Goal: Information Seeking & Learning: Learn about a topic

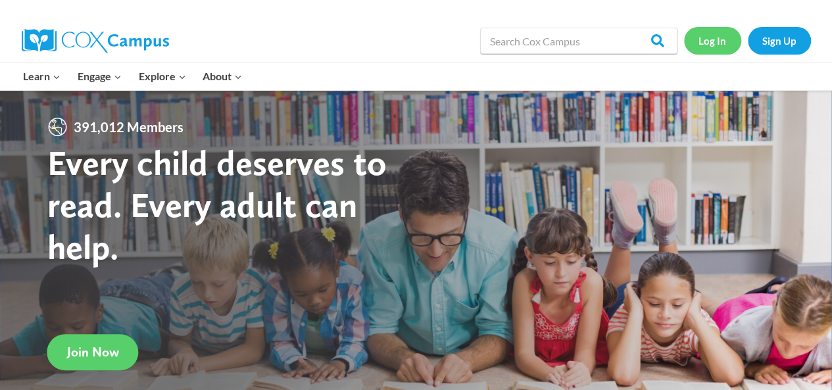
click at [716, 42] on link "Log In" at bounding box center [712, 40] width 57 height 27
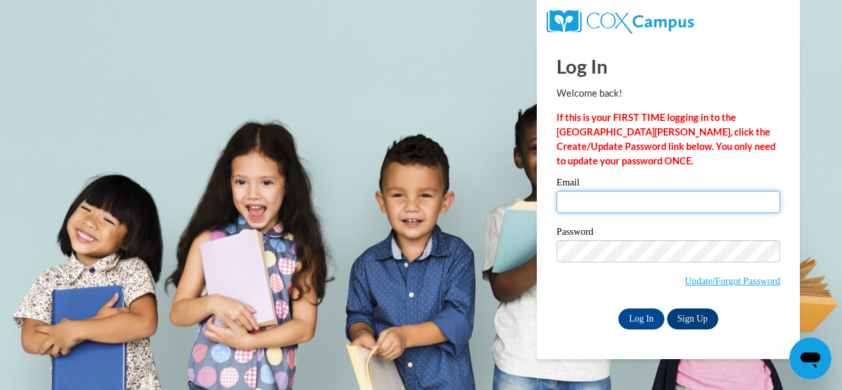
type input "armstrong.amy.b@muscogee.k12.ga.us"
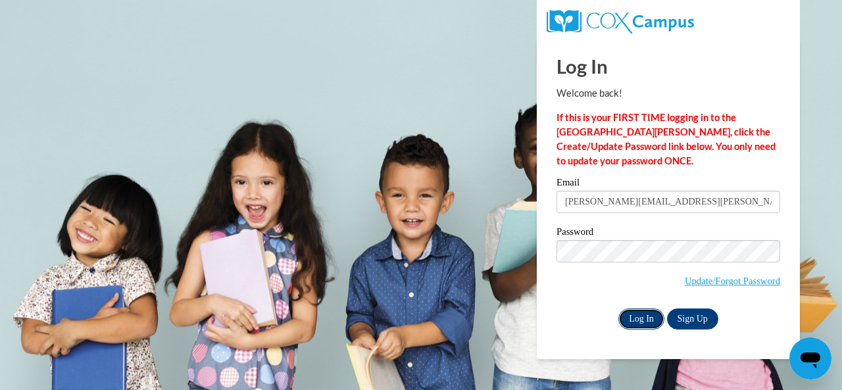
click at [645, 322] on input "Log In" at bounding box center [642, 319] width 46 height 21
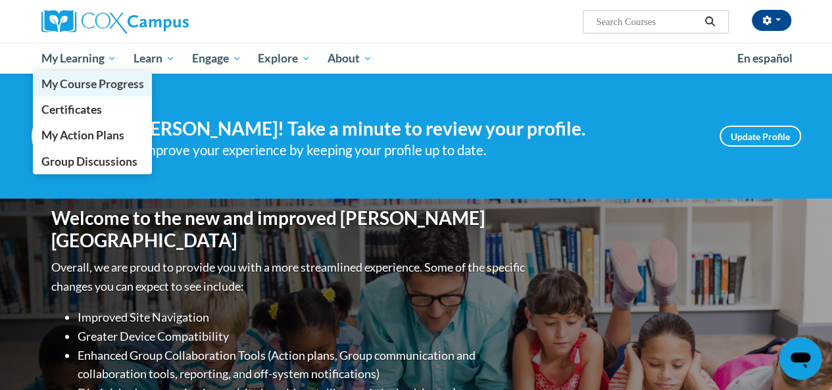
click at [71, 72] on link "My Course Progress" at bounding box center [93, 84] width 120 height 26
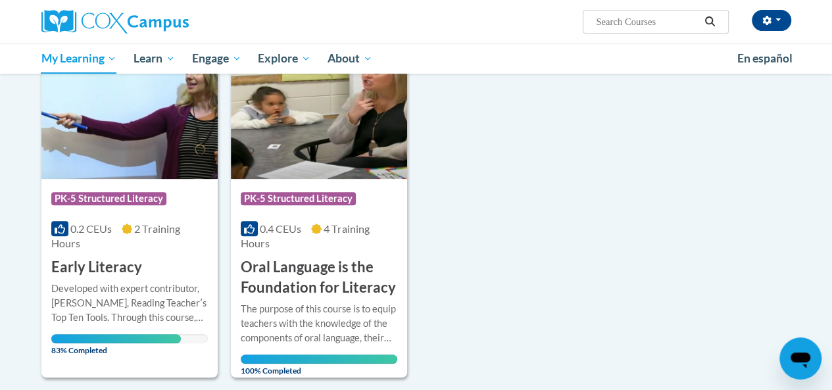
scroll to position [197, 0]
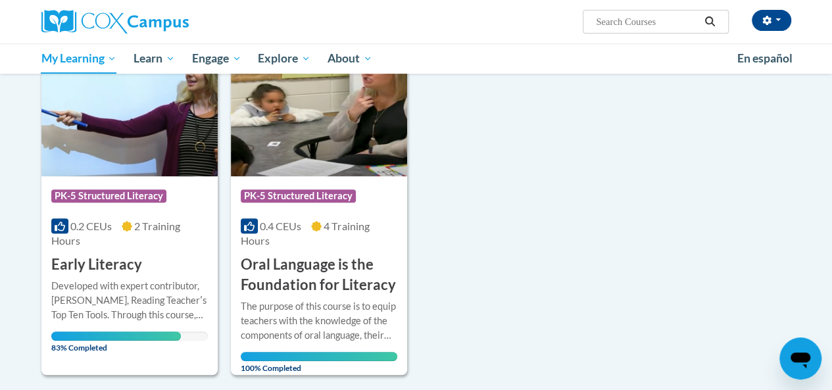
click at [136, 290] on div "Developed with expert contributor, Dr. Deborah Glaser, Reading Teacherʹs Top Te…" at bounding box center [129, 300] width 157 height 43
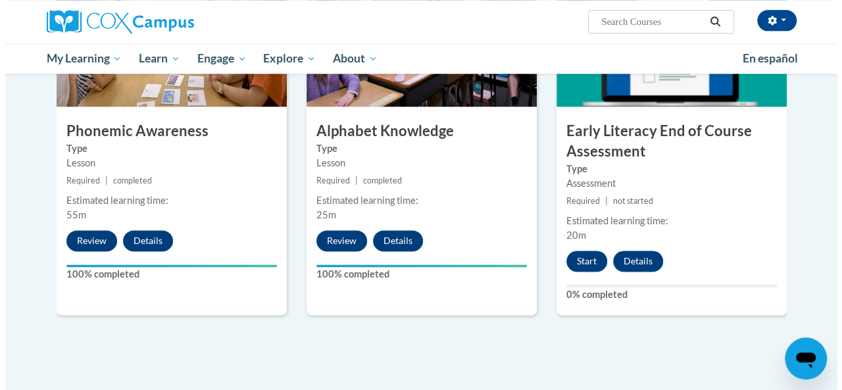
scroll to position [752, 0]
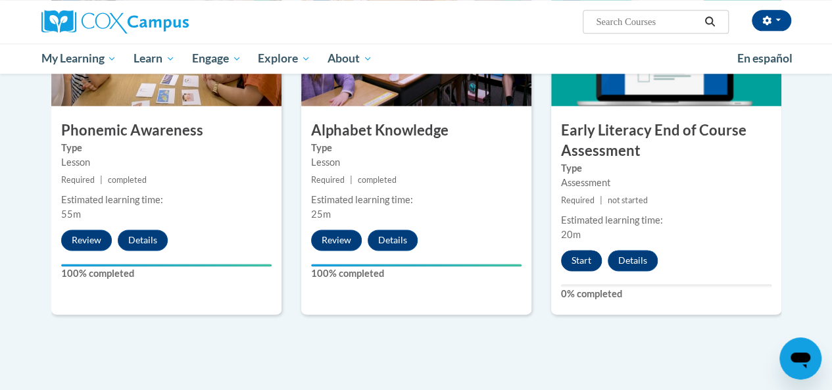
click at [578, 259] on button "Start" at bounding box center [581, 260] width 41 height 21
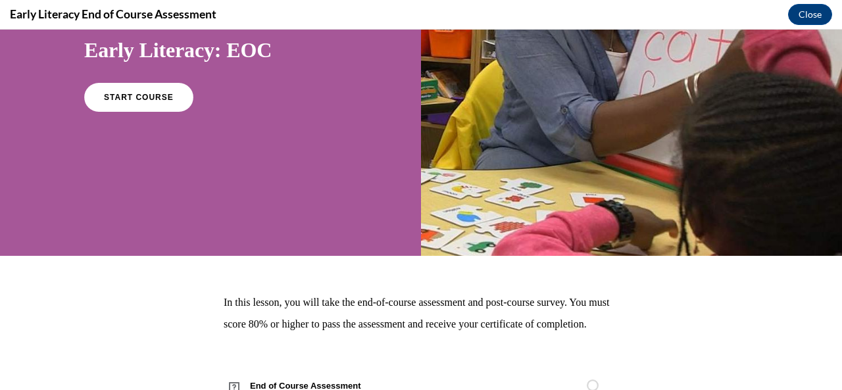
scroll to position [134, 0]
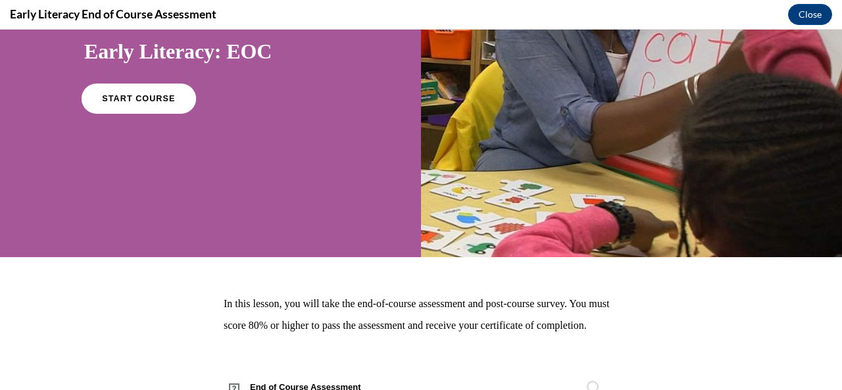
click at [126, 102] on span "START COURSE" at bounding box center [138, 99] width 73 height 10
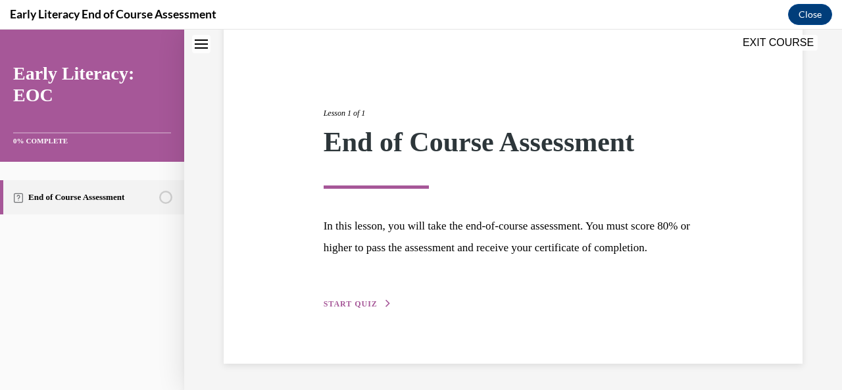
scroll to position [126, 0]
click at [342, 307] on span "START QUIZ" at bounding box center [351, 303] width 54 height 9
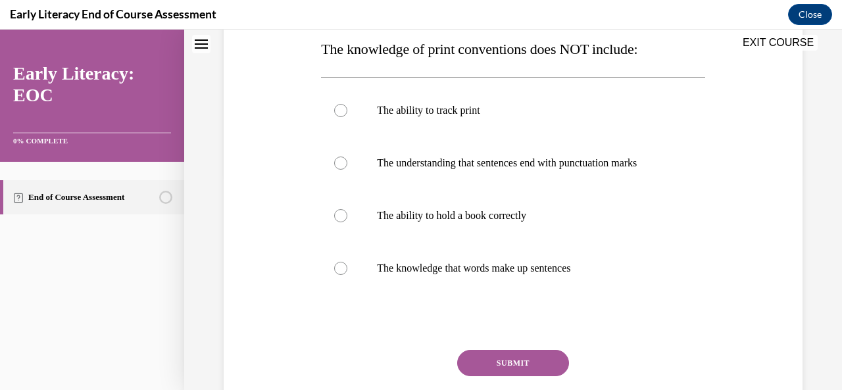
scroll to position [216, 0]
click at [338, 108] on div at bounding box center [340, 110] width 13 height 13
click at [540, 362] on button "SUBMIT" at bounding box center [513, 363] width 112 height 26
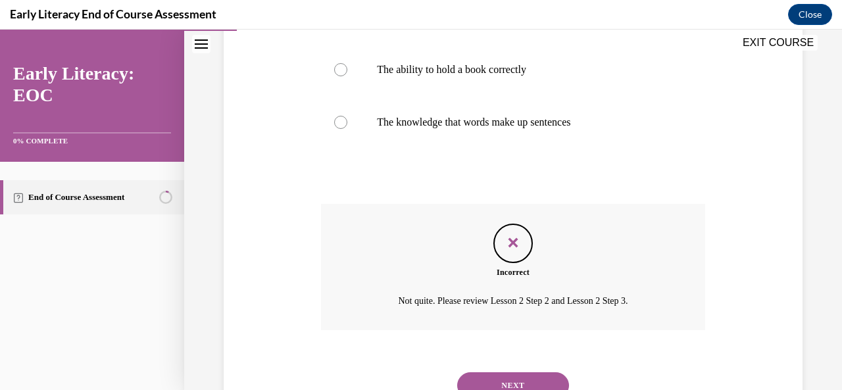
scroll to position [361, 0]
click at [526, 383] on button "NEXT" at bounding box center [513, 386] width 112 height 26
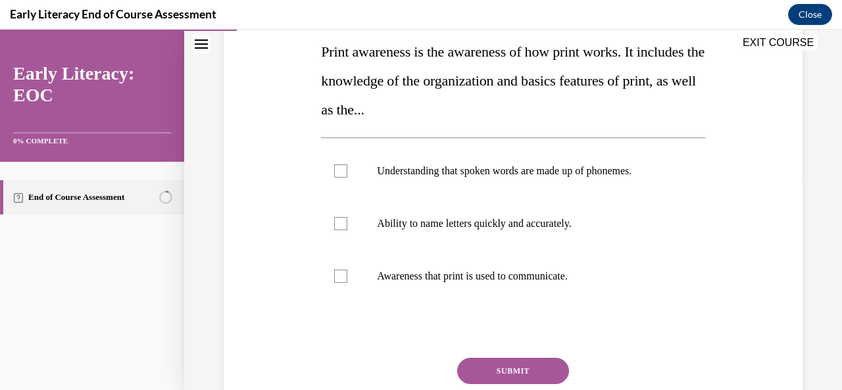
scroll to position [213, 0]
click at [345, 276] on div at bounding box center [340, 276] width 13 height 13
click at [528, 374] on button "SUBMIT" at bounding box center [513, 372] width 112 height 26
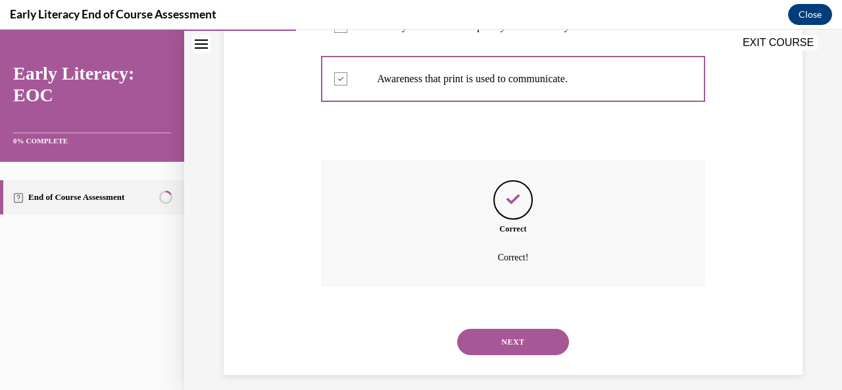
scroll to position [421, 0]
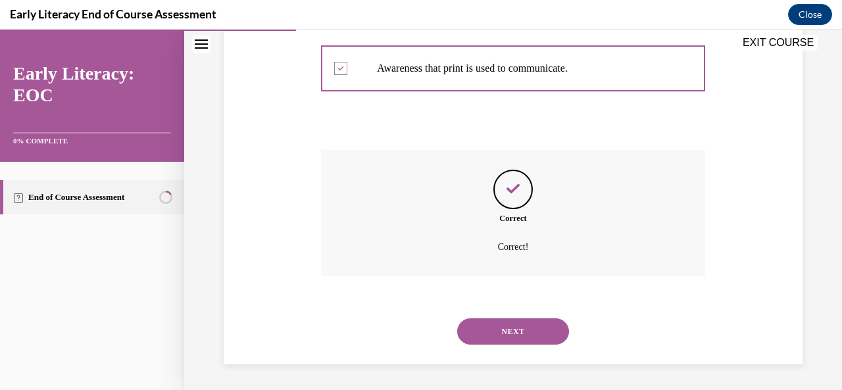
click at [530, 330] on button "NEXT" at bounding box center [513, 331] width 112 height 26
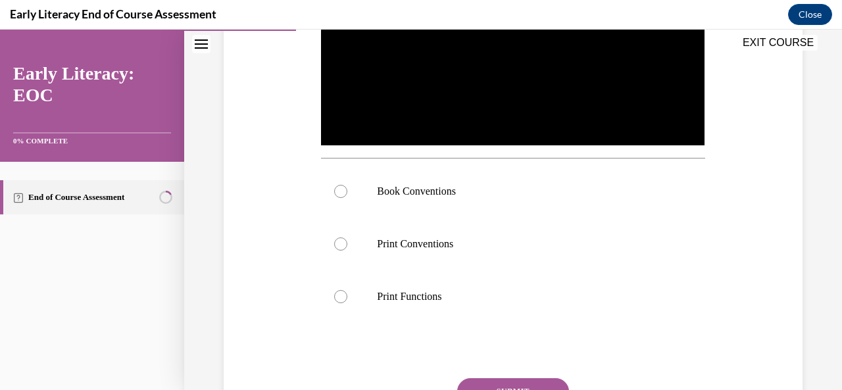
scroll to position [363, 0]
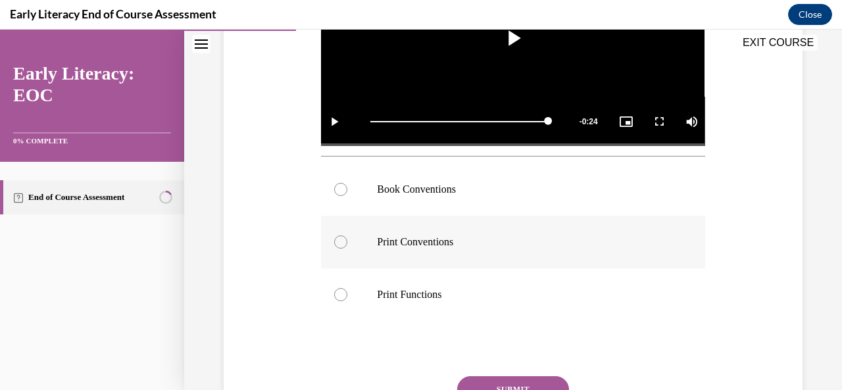
click at [345, 237] on div at bounding box center [340, 242] width 13 height 13
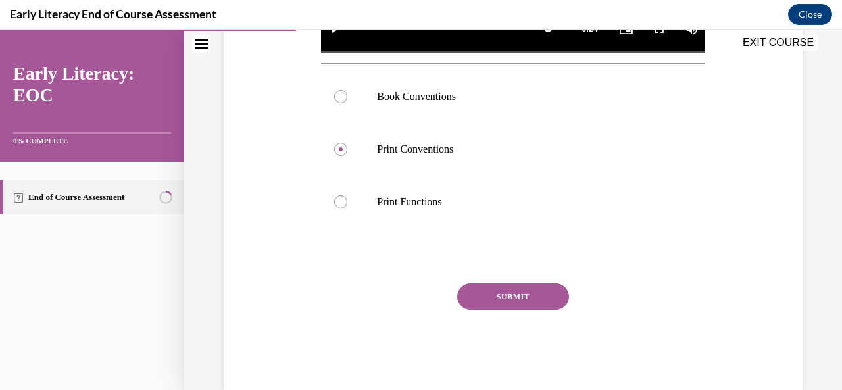
click at [505, 292] on button "SUBMIT" at bounding box center [513, 297] width 112 height 26
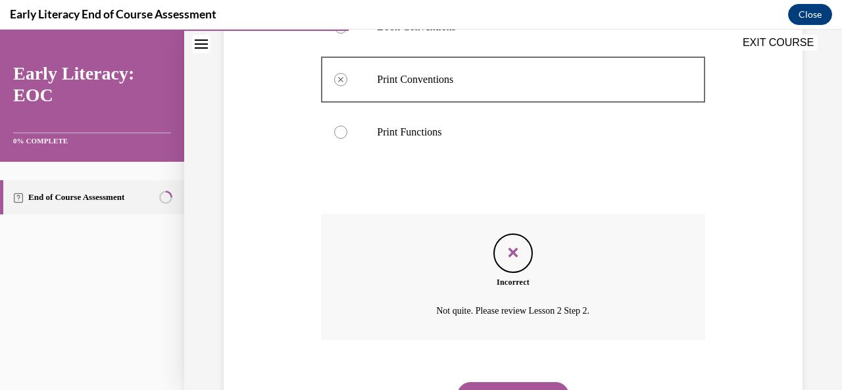
scroll to position [585, 0]
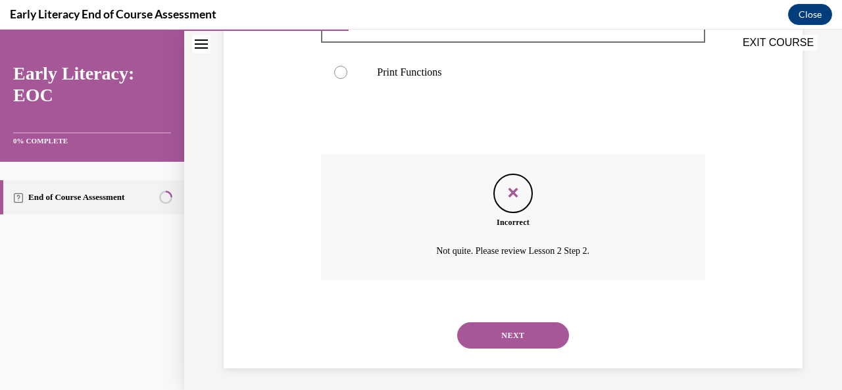
click at [517, 339] on button "NEXT" at bounding box center [513, 335] width 112 height 26
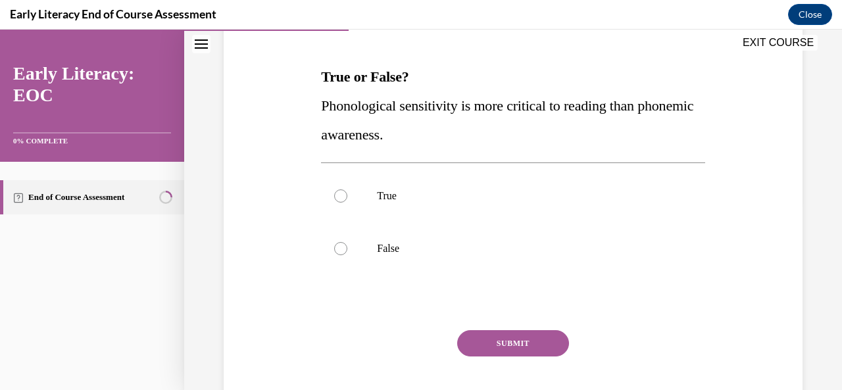
scroll to position [188, 0]
click at [349, 198] on div at bounding box center [513, 196] width 384 height 53
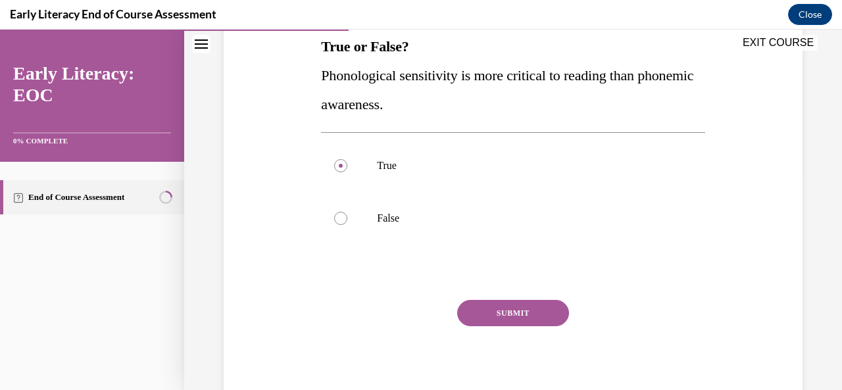
scroll to position [224, 0]
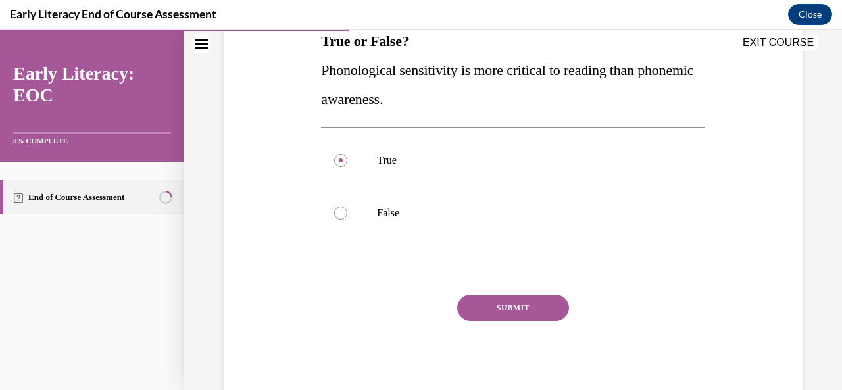
click at [528, 306] on button "SUBMIT" at bounding box center [513, 308] width 112 height 26
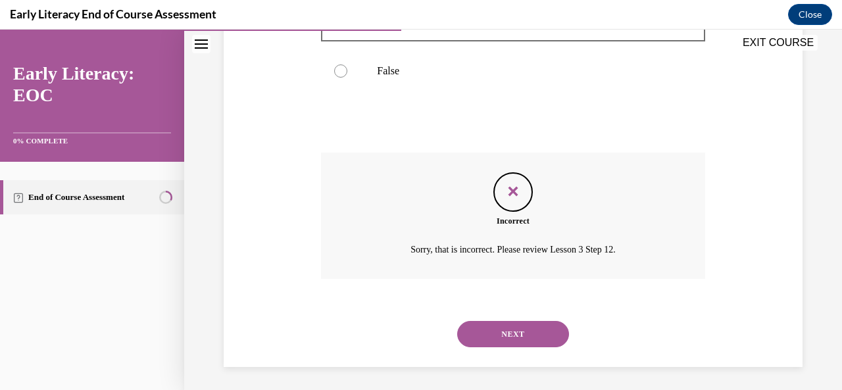
scroll to position [369, 0]
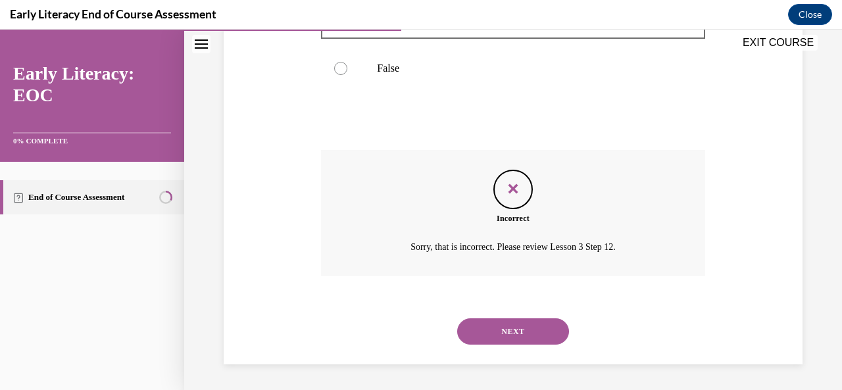
click at [518, 329] on button "NEXT" at bounding box center [513, 331] width 112 height 26
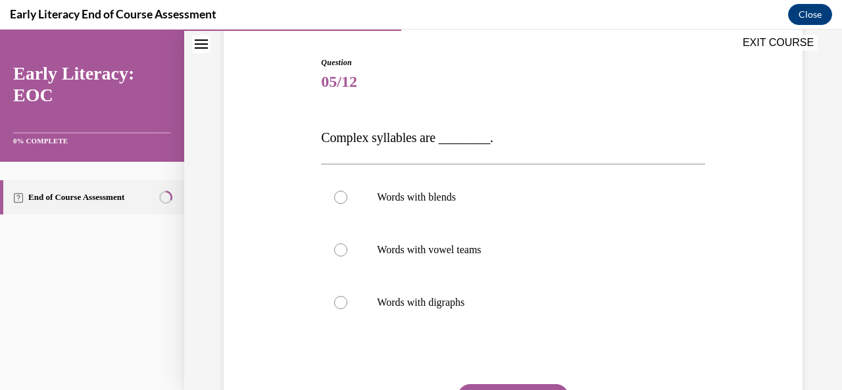
scroll to position [128, 0]
click at [382, 197] on p "Words with blends" at bounding box center [524, 196] width 295 height 13
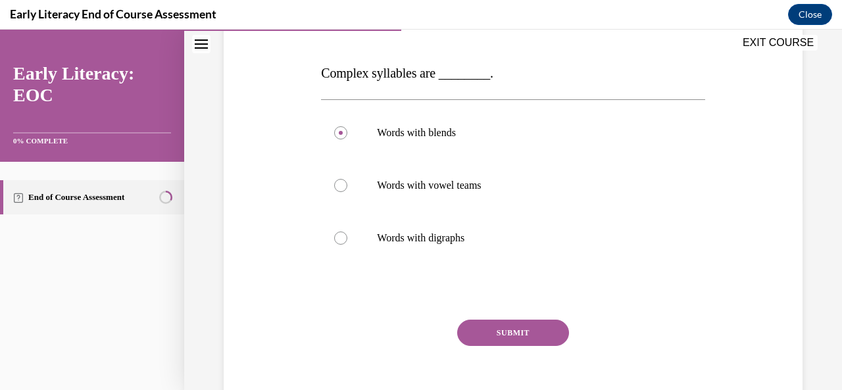
click at [520, 342] on button "SUBMIT" at bounding box center [513, 333] width 112 height 26
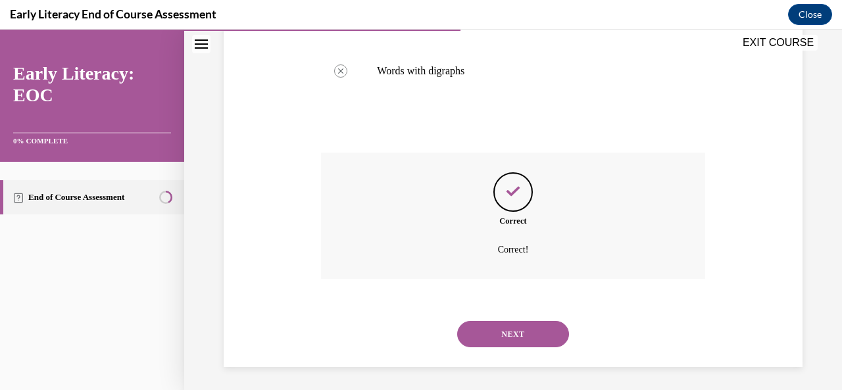
scroll to position [361, 0]
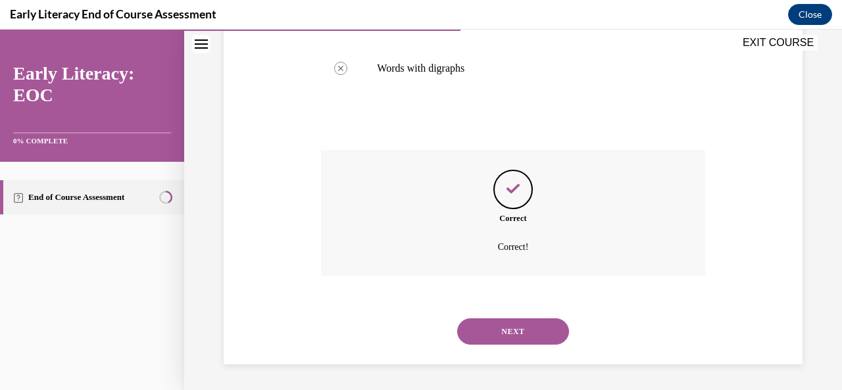
click at [528, 343] on button "NEXT" at bounding box center [513, 331] width 112 height 26
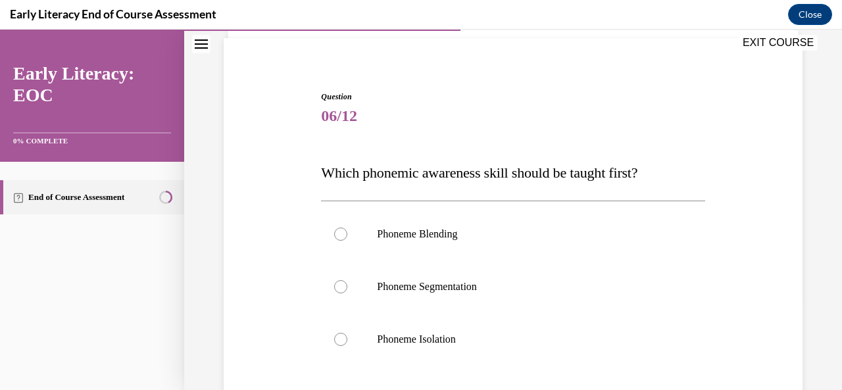
scroll to position [93, 0]
click at [343, 287] on div at bounding box center [340, 286] width 13 height 13
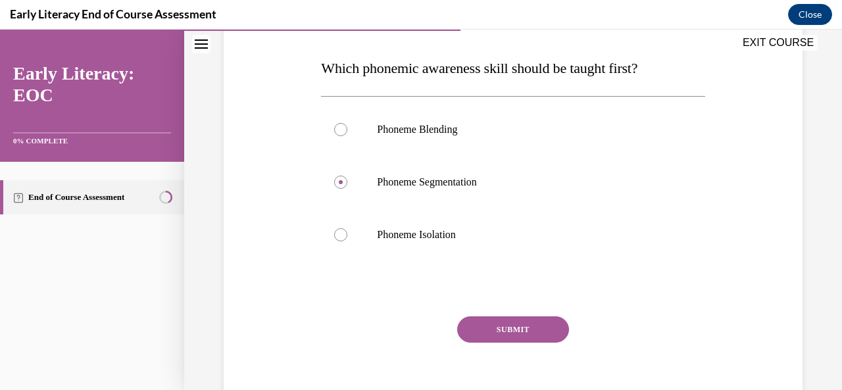
click at [530, 328] on button "SUBMIT" at bounding box center [513, 330] width 112 height 26
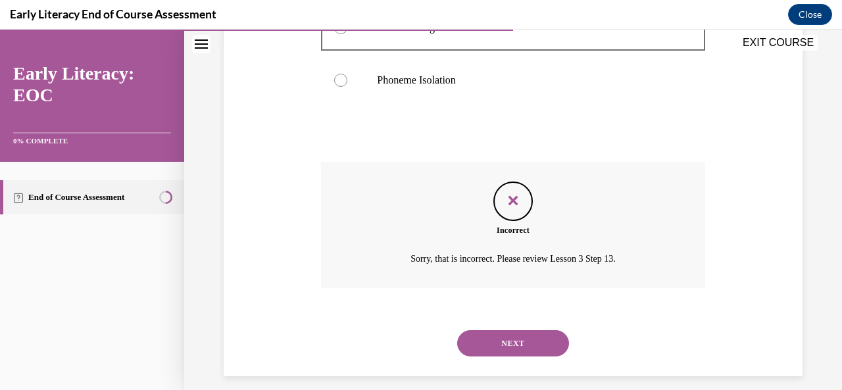
scroll to position [363, 0]
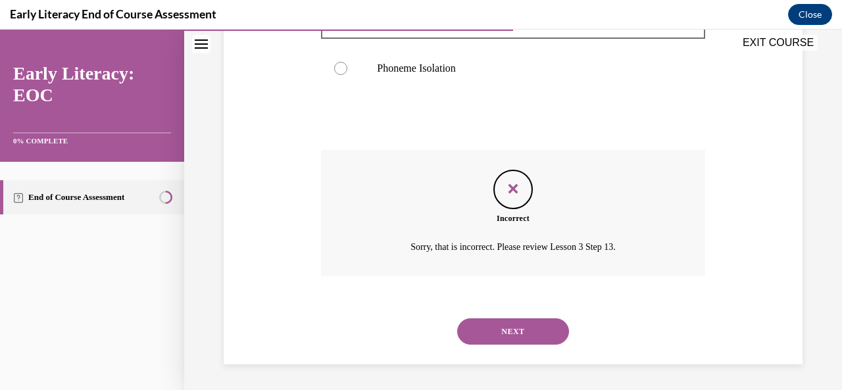
click at [528, 328] on button "NEXT" at bounding box center [513, 331] width 112 height 26
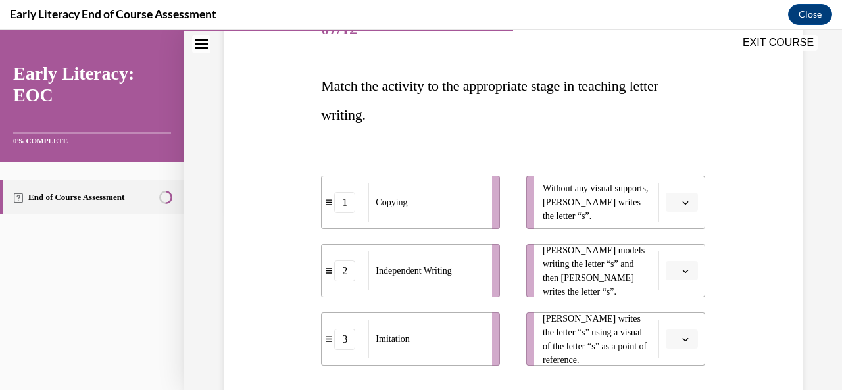
scroll to position [180, 0]
click at [682, 201] on icon "button" at bounding box center [685, 201] width 7 height 7
click at [669, 283] on span "2" at bounding box center [668, 283] width 5 height 11
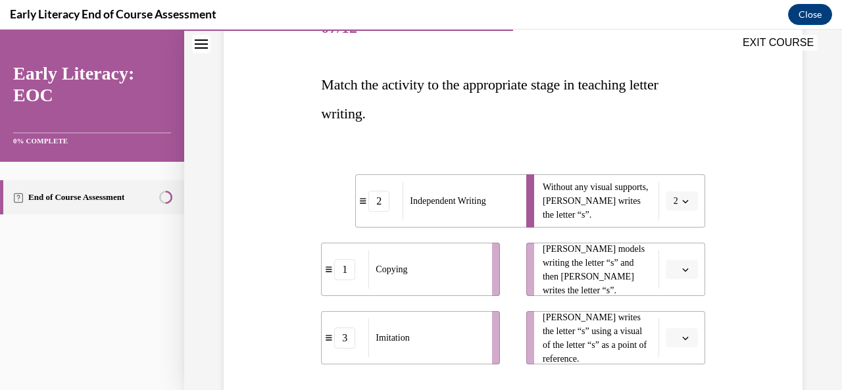
click at [682, 271] on icon "button" at bounding box center [685, 269] width 6 height 3
click at [669, 240] on span "3" at bounding box center [668, 240] width 5 height 11
click at [681, 341] on span "button" at bounding box center [685, 338] width 9 height 9
click at [669, 257] on span "1" at bounding box center [668, 256] width 5 height 11
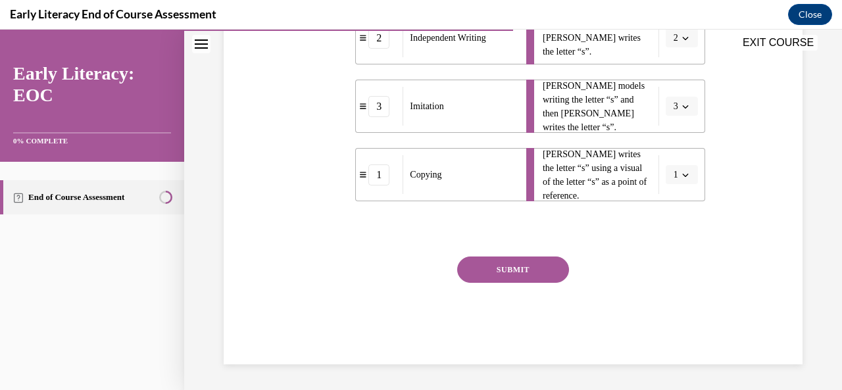
click at [517, 270] on button "SUBMIT" at bounding box center [513, 270] width 112 height 26
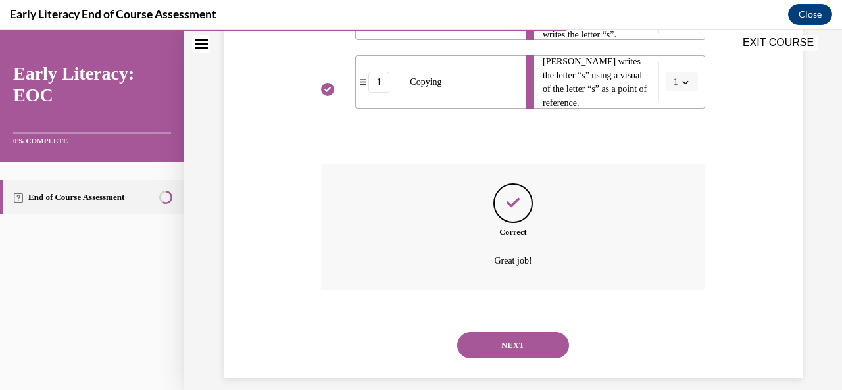
scroll to position [450, 0]
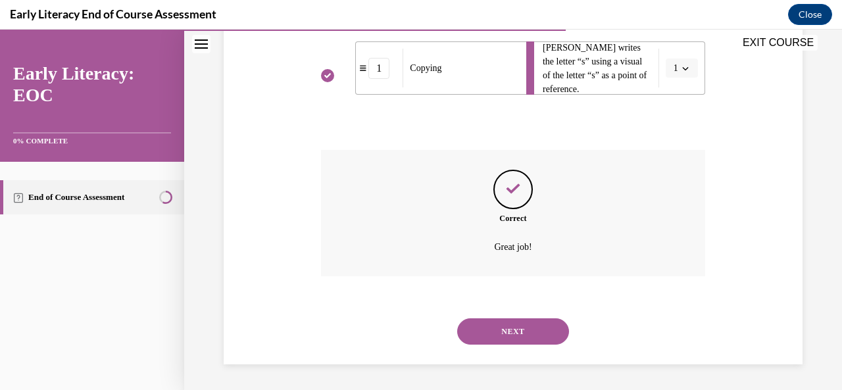
click at [517, 333] on button "NEXT" at bounding box center [513, 331] width 112 height 26
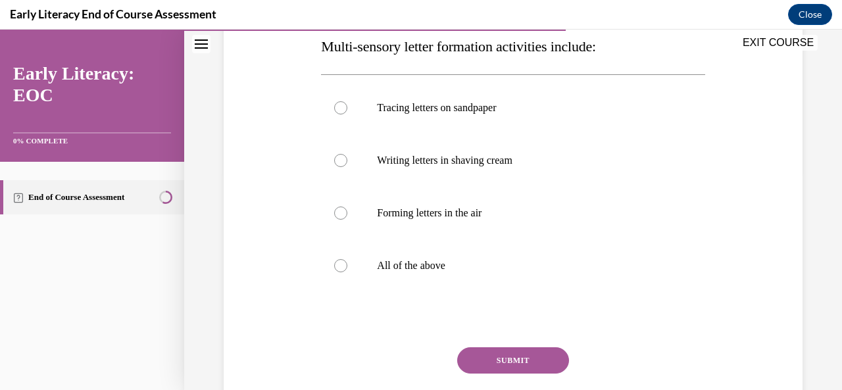
scroll to position [219, 0]
click at [337, 265] on div at bounding box center [340, 265] width 13 height 13
click at [540, 363] on button "SUBMIT" at bounding box center [513, 360] width 112 height 26
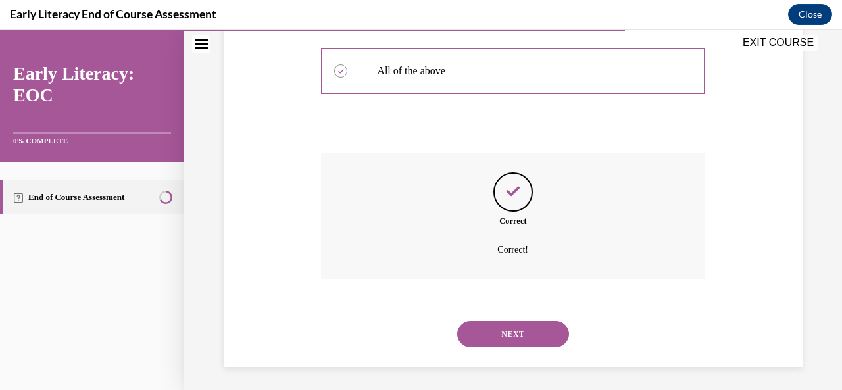
scroll to position [416, 0]
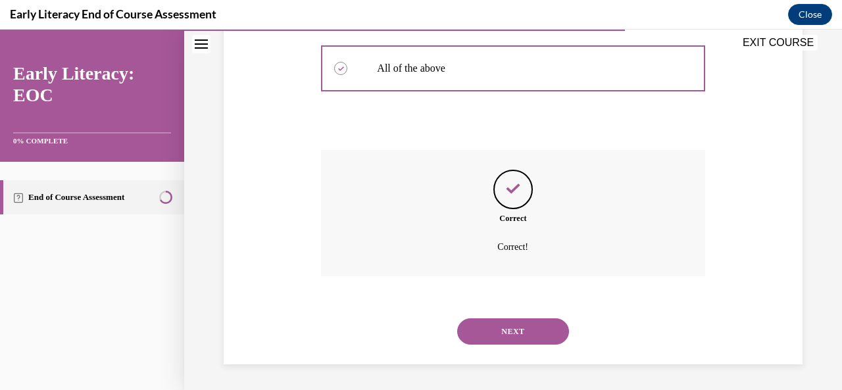
click at [528, 332] on button "NEXT" at bounding box center [513, 331] width 112 height 26
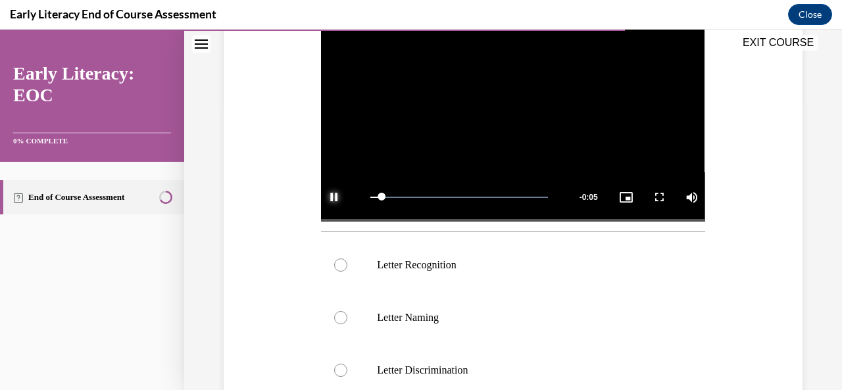
scroll to position [290, 0]
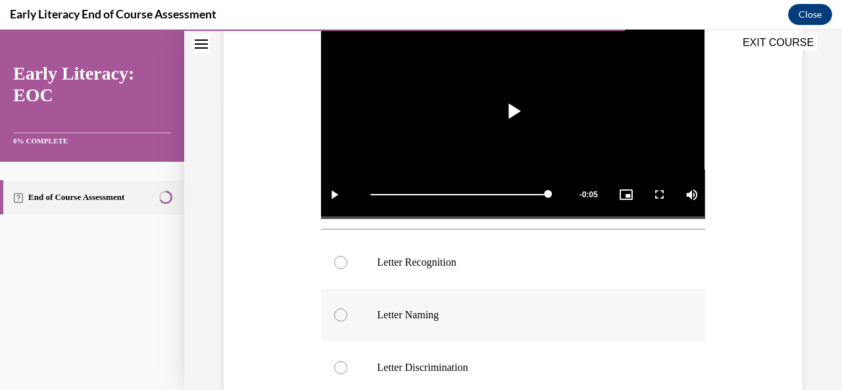
click at [511, 303] on div at bounding box center [513, 315] width 384 height 53
click at [347, 261] on div at bounding box center [513, 262] width 384 height 53
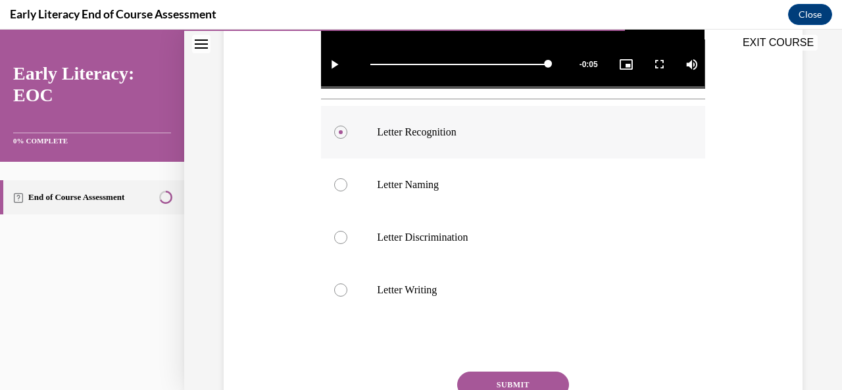
scroll to position [420, 0]
click at [526, 374] on button "SUBMIT" at bounding box center [513, 384] width 112 height 26
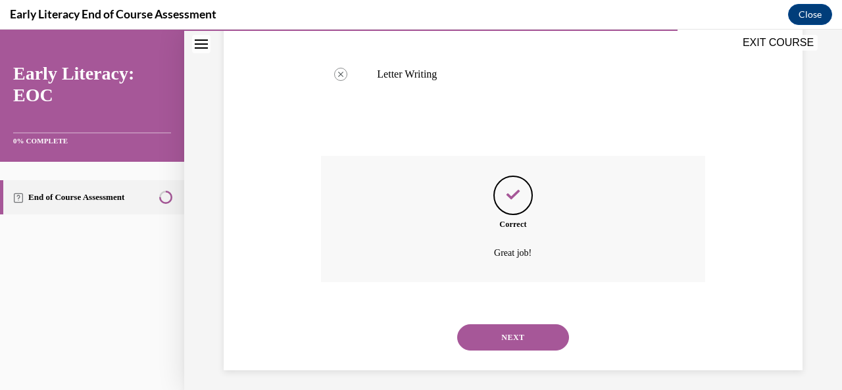
scroll to position [638, 0]
click at [505, 335] on button "NEXT" at bounding box center [513, 335] width 112 height 26
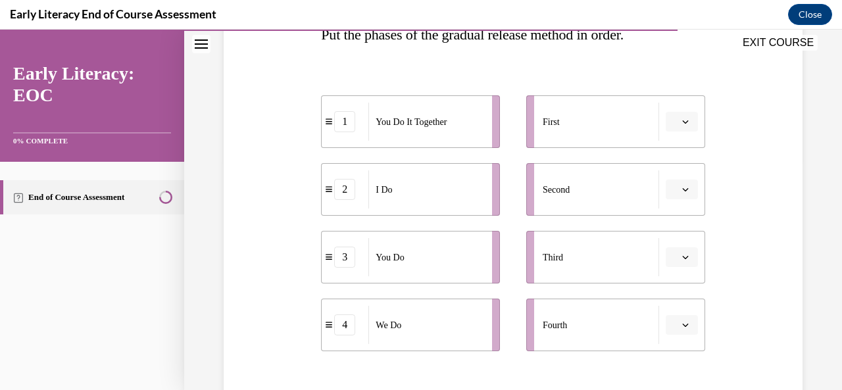
scroll to position [233, 0]
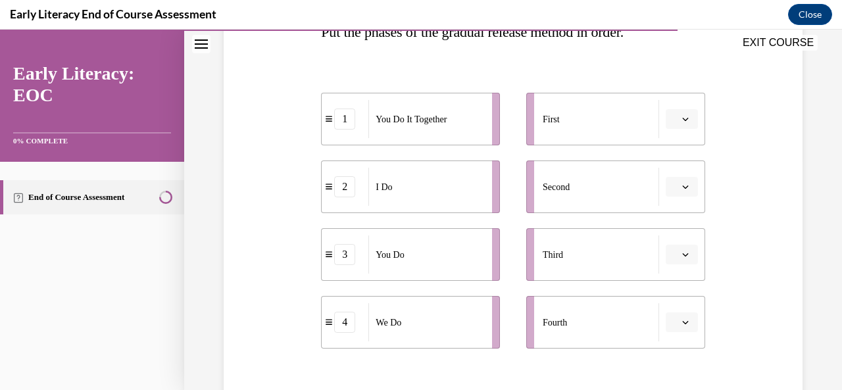
click at [681, 119] on span "button" at bounding box center [685, 118] width 9 height 9
click at [668, 178] on span "1" at bounding box center [668, 174] width 5 height 11
click at [674, 122] on span "1" at bounding box center [676, 119] width 5 height 13
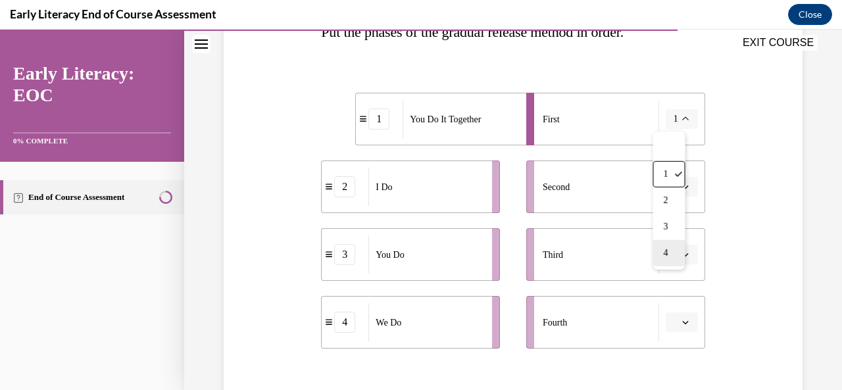
click at [668, 255] on span "4" at bounding box center [665, 253] width 5 height 11
click at [682, 253] on icon "button" at bounding box center [685, 254] width 7 height 7
click at [672, 232] on div "4" at bounding box center [671, 225] width 32 height 26
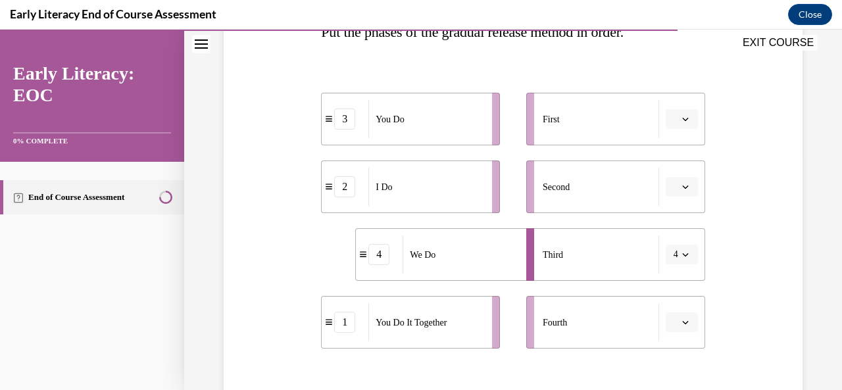
click at [682, 186] on icon "button" at bounding box center [685, 187] width 7 height 7
click at [667, 242] on span "1" at bounding box center [668, 242] width 5 height 11
click at [682, 324] on icon "button" at bounding box center [685, 322] width 7 height 7
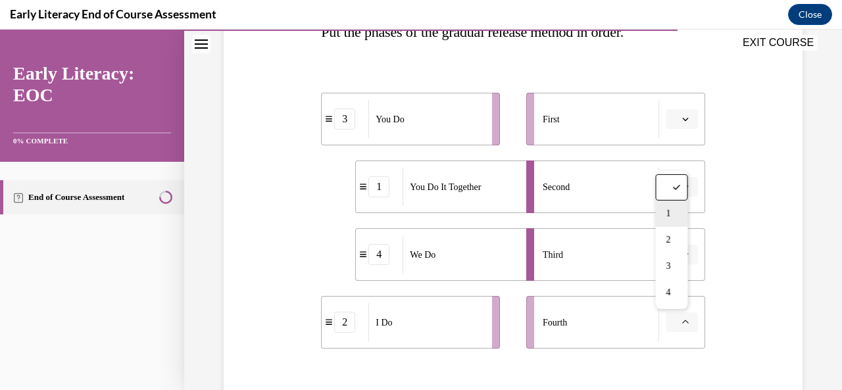
click at [669, 215] on span "1" at bounding box center [668, 214] width 5 height 11
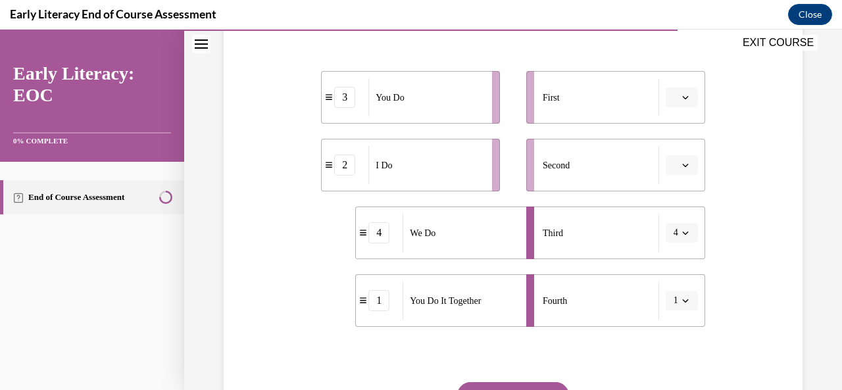
scroll to position [257, 0]
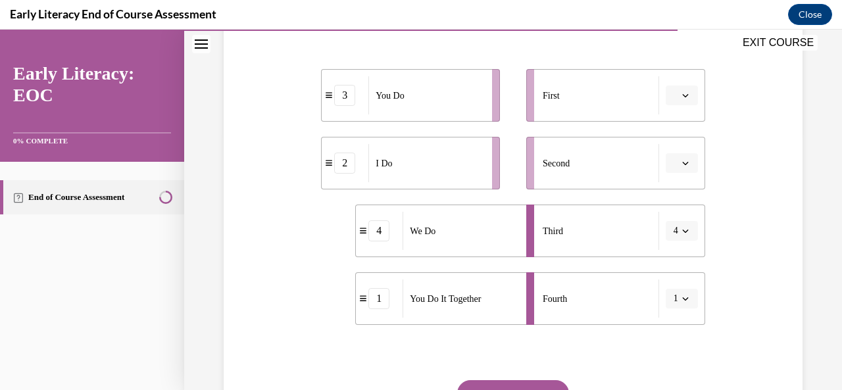
click at [318, 172] on div "Question 10/12 Put the phases of the gradual release method in order. 3 You Do …" at bounding box center [513, 198] width 390 height 582
click at [421, 169] on div "I Do" at bounding box center [426, 163] width 115 height 38
click at [350, 167] on div "2" at bounding box center [344, 163] width 21 height 21
click at [674, 168] on span "Please select an option" at bounding box center [676, 163] width 5 height 13
click at [669, 218] on span "1" at bounding box center [668, 218] width 5 height 11
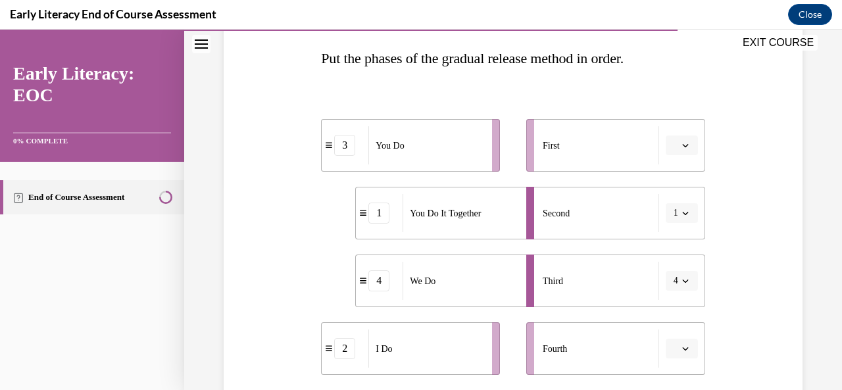
scroll to position [207, 0]
click at [682, 347] on icon "button" at bounding box center [685, 348] width 7 height 7
click at [673, 327] on div "4" at bounding box center [671, 318] width 32 height 26
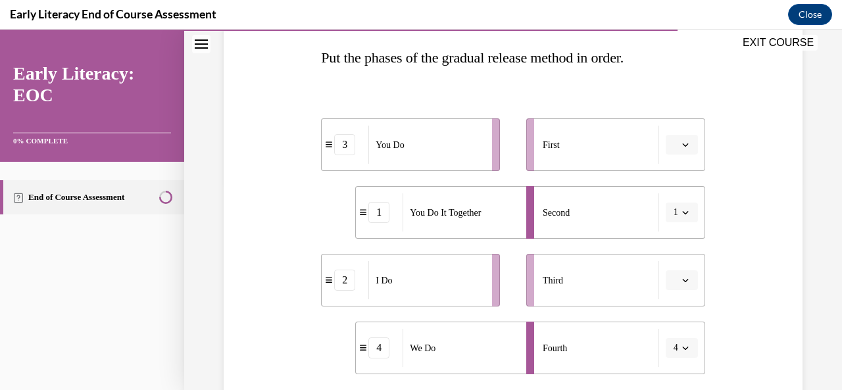
click at [682, 278] on icon "button" at bounding box center [685, 280] width 7 height 7
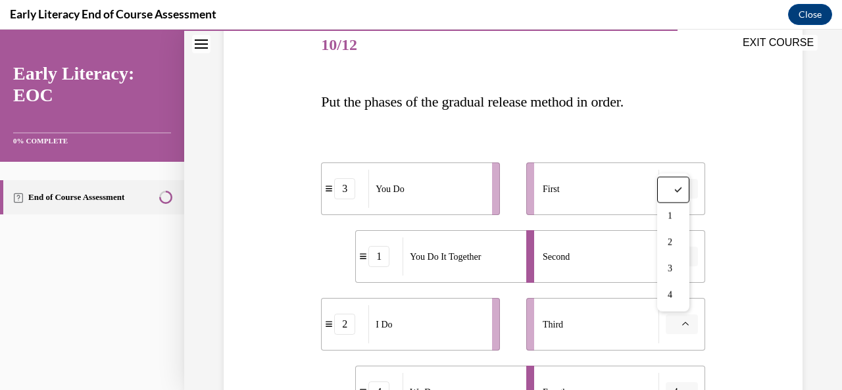
scroll to position [164, 0]
click at [326, 188] on icon at bounding box center [329, 187] width 7 height 7
click at [329, 180] on div "3" at bounding box center [345, 188] width 47 height 21
click at [329, 189] on icon at bounding box center [329, 187] width 7 height 7
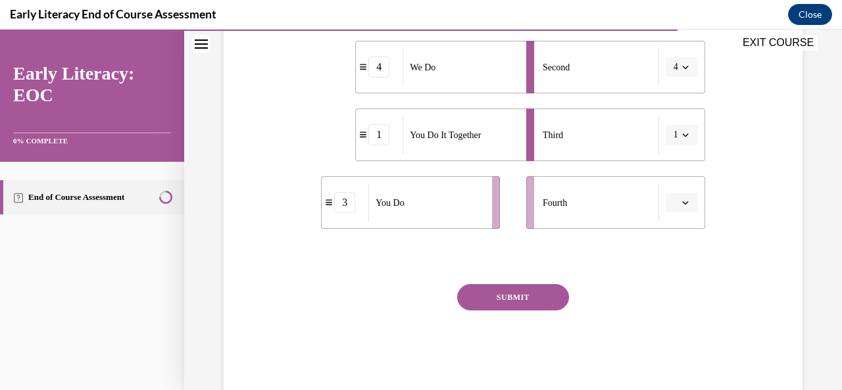
scroll to position [380, 0]
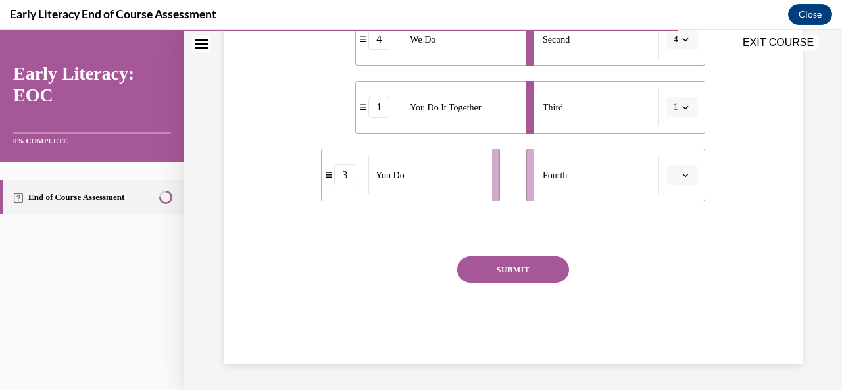
click at [517, 264] on button "SUBMIT" at bounding box center [513, 270] width 112 height 26
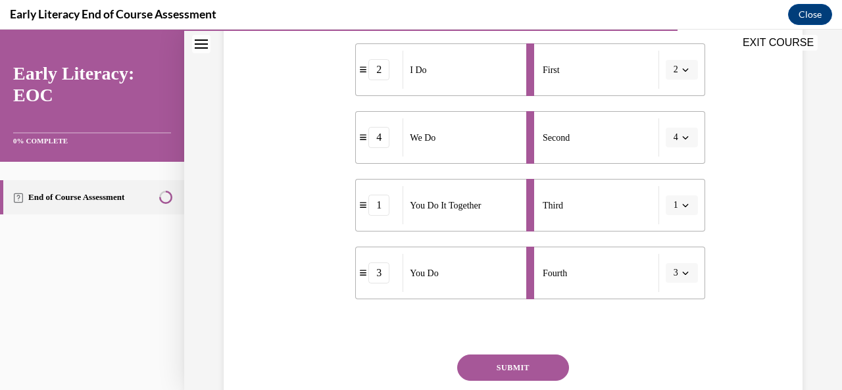
scroll to position [282, 0]
click at [507, 363] on button "SUBMIT" at bounding box center [513, 366] width 112 height 26
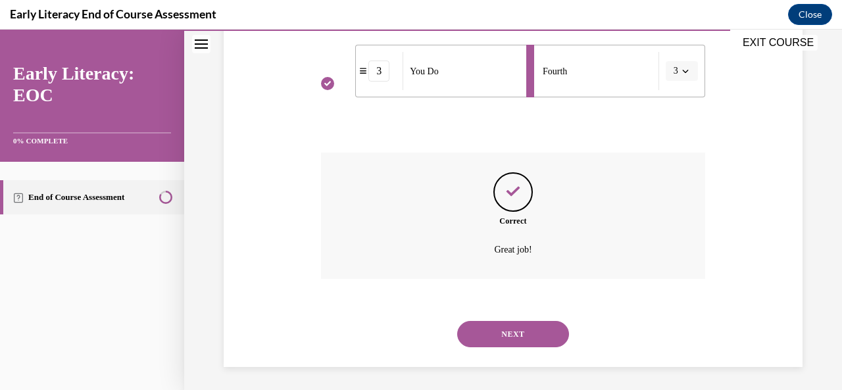
scroll to position [487, 0]
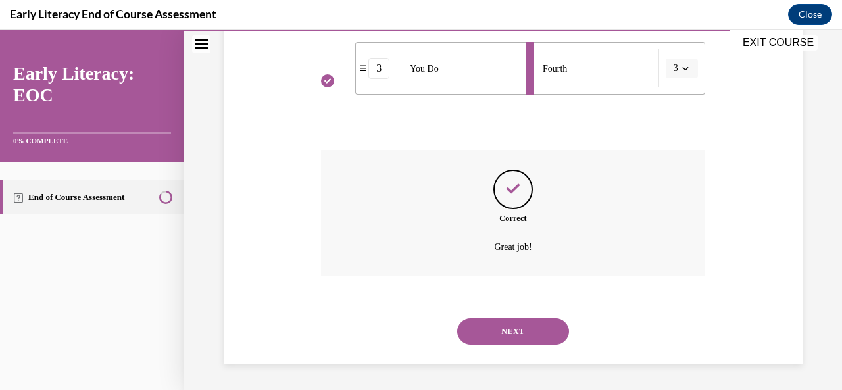
click at [507, 340] on button "NEXT" at bounding box center [513, 331] width 112 height 26
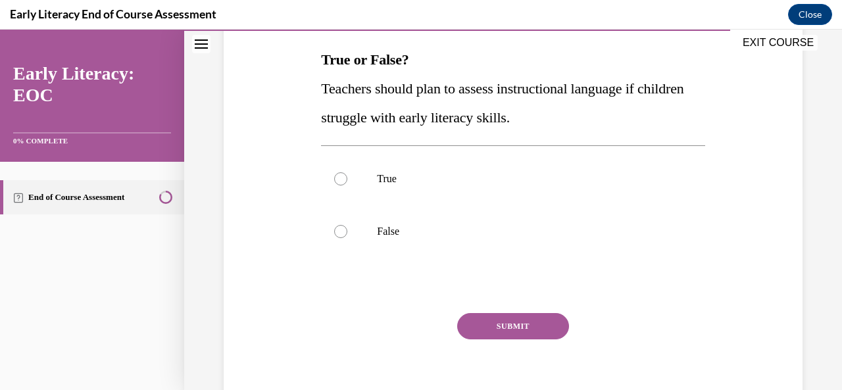
scroll to position [209, 0]
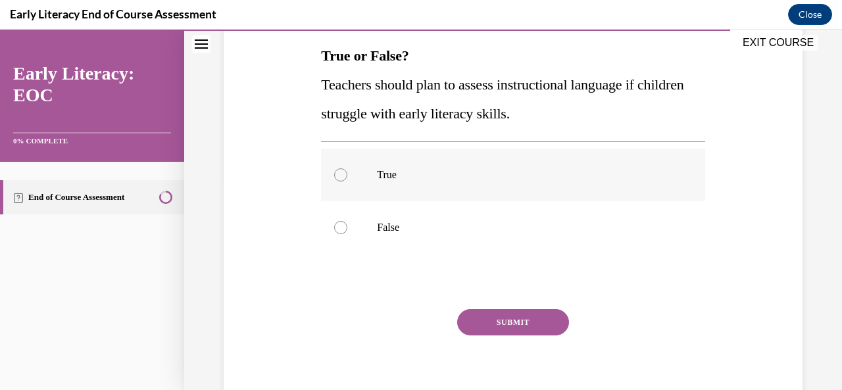
click at [346, 176] on div at bounding box center [513, 175] width 384 height 53
click at [533, 322] on button "SUBMIT" at bounding box center [513, 322] width 112 height 26
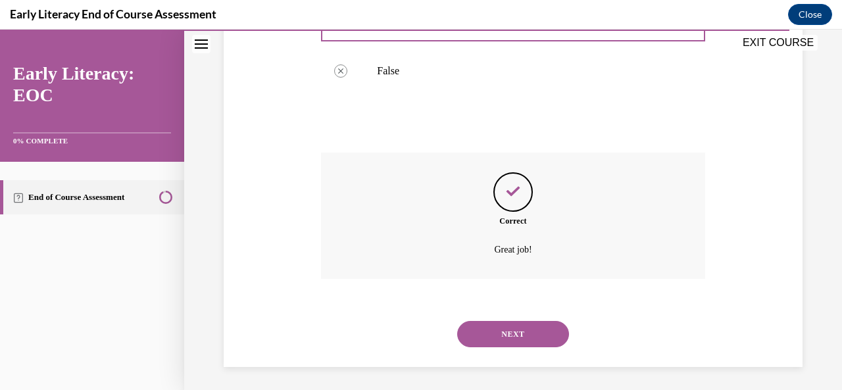
scroll to position [369, 0]
click at [524, 339] on button "NEXT" at bounding box center [513, 331] width 112 height 26
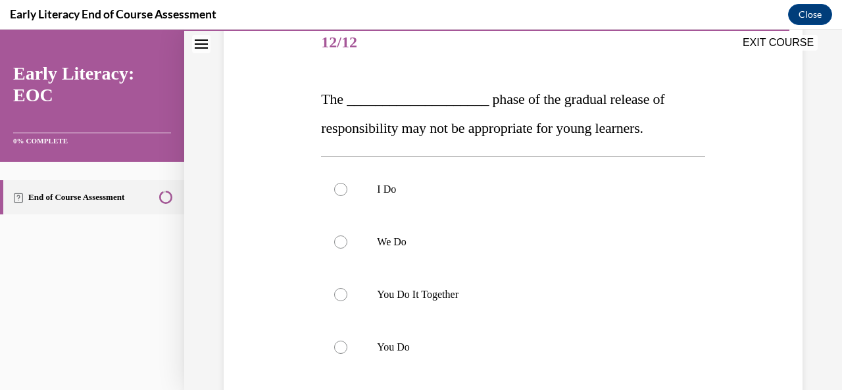
scroll to position [168, 0]
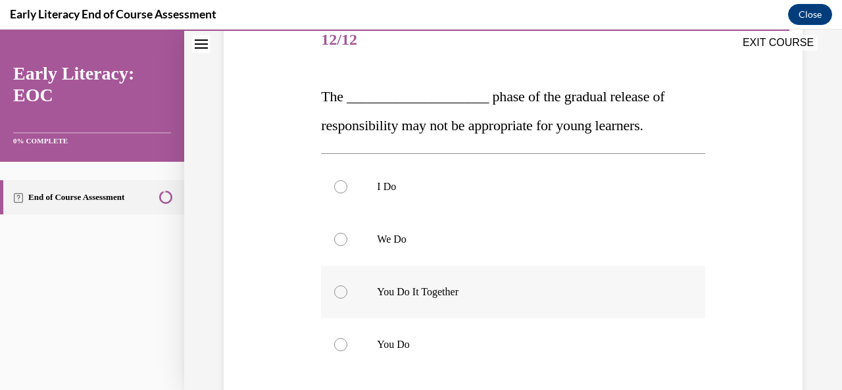
click at [434, 297] on p "You Do It Together" at bounding box center [524, 292] width 295 height 13
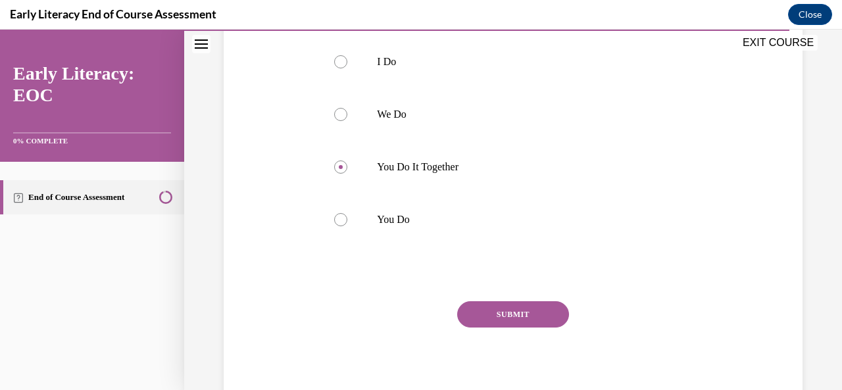
click at [522, 311] on button "SUBMIT" at bounding box center [513, 314] width 112 height 26
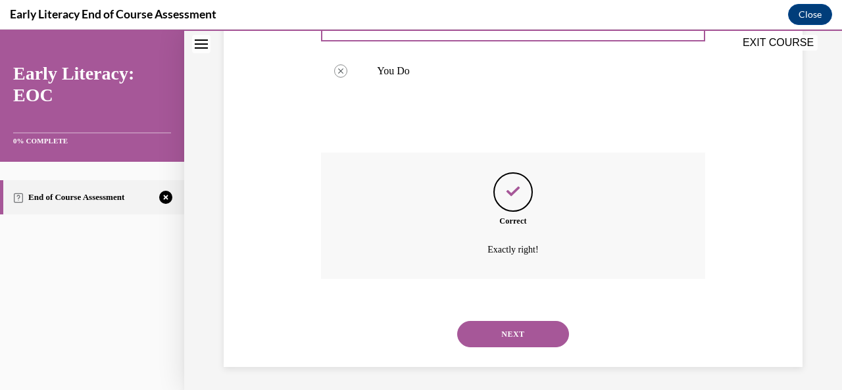
scroll to position [445, 0]
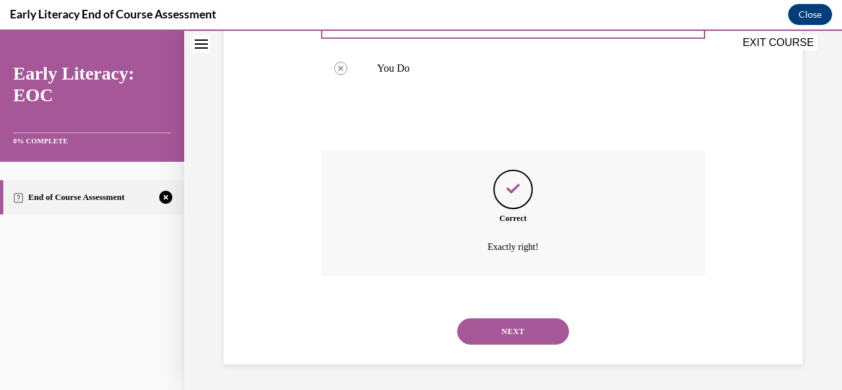
click at [538, 338] on button "NEXT" at bounding box center [513, 331] width 112 height 26
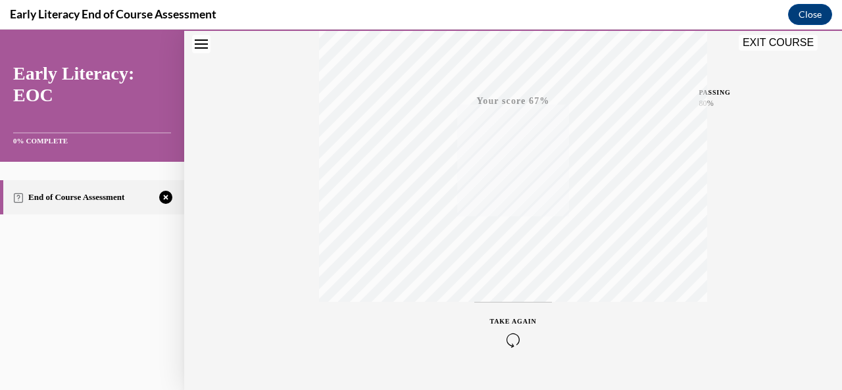
scroll to position [313, 0]
click at [501, 309] on icon "button" at bounding box center [513, 310] width 47 height 14
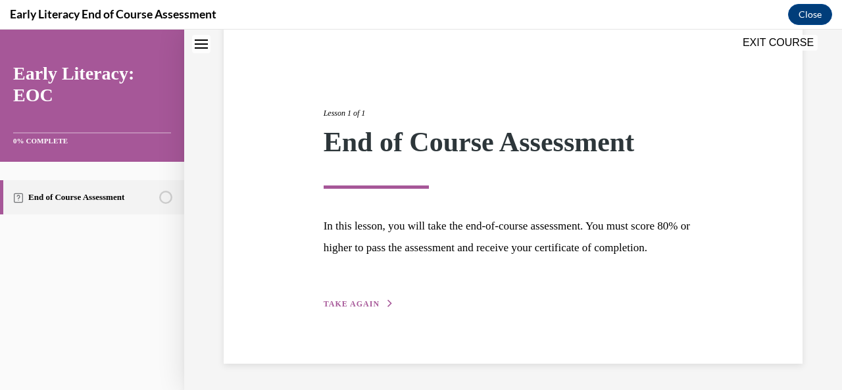
click at [355, 305] on span "TAKE AGAIN" at bounding box center [352, 303] width 56 height 9
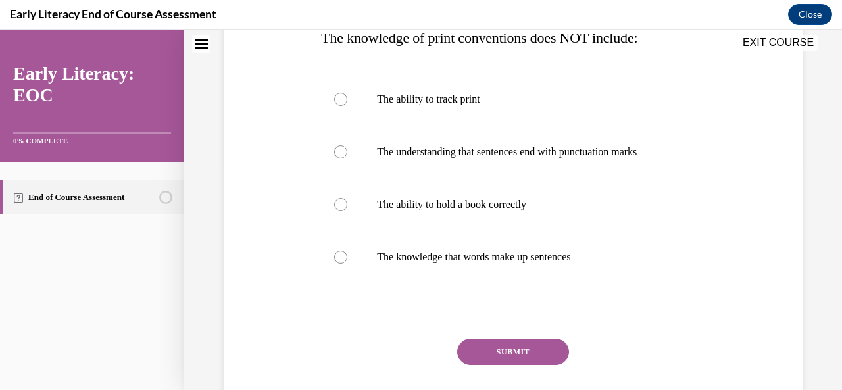
scroll to position [228, 0]
click at [562, 159] on div at bounding box center [513, 151] width 384 height 53
click at [505, 349] on button "SUBMIT" at bounding box center [513, 351] width 112 height 26
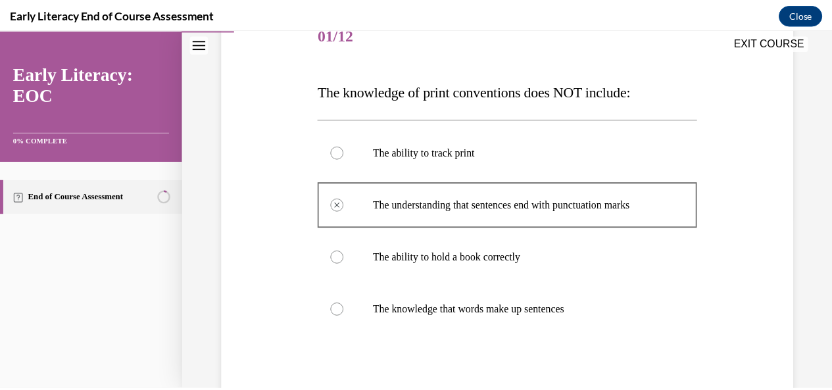
scroll to position [172, 0]
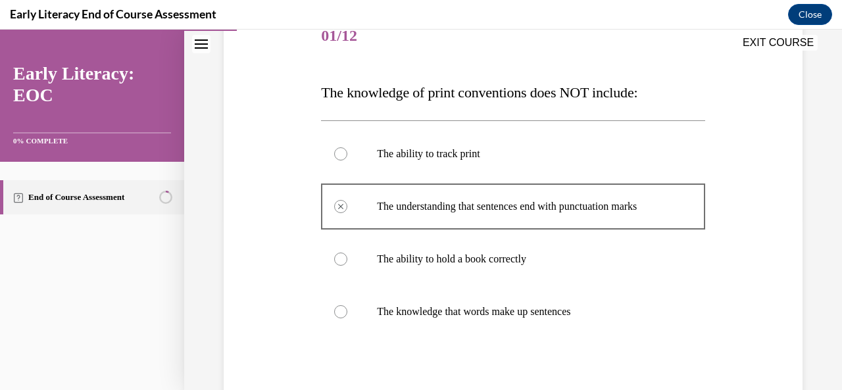
click at [751, 45] on button "EXIT COURSE" at bounding box center [778, 43] width 79 height 16
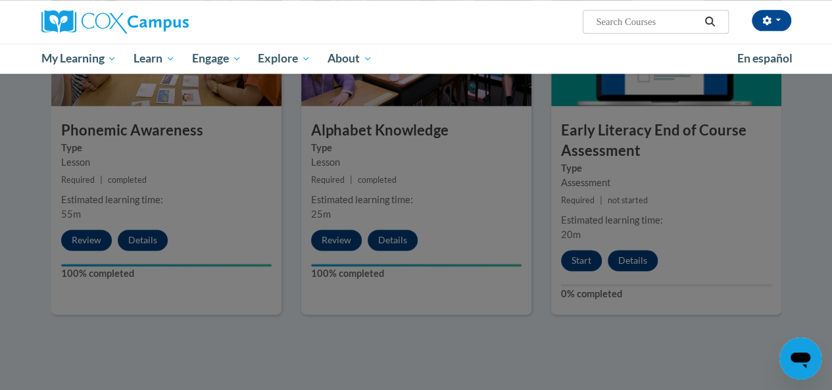
click at [575, 259] on div at bounding box center [416, 195] width 832 height 390
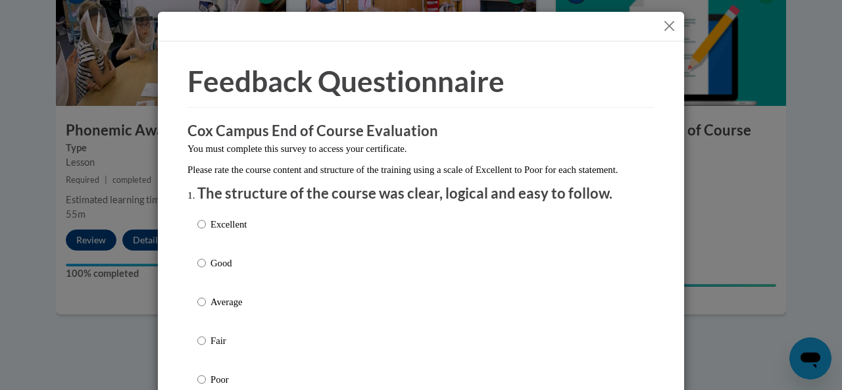
click at [663, 29] on button "Close" at bounding box center [669, 26] width 16 height 16
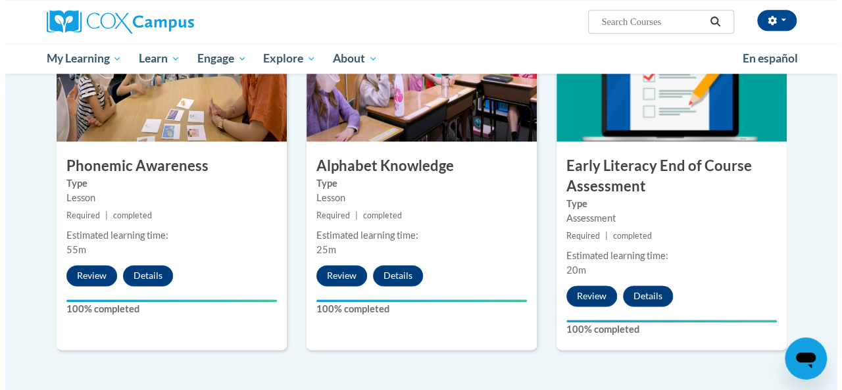
scroll to position [717, 0]
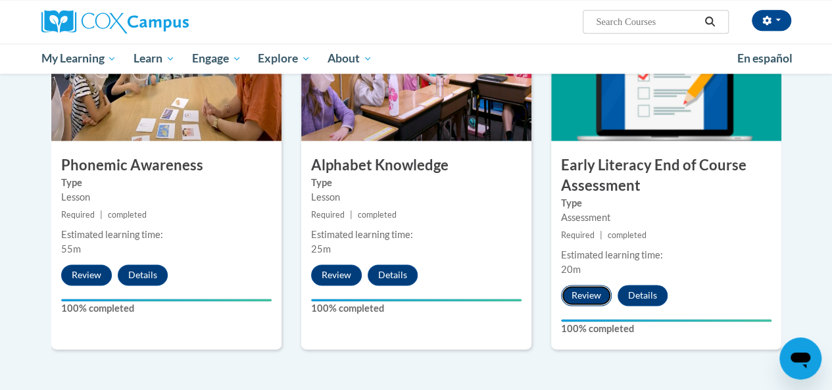
click at [587, 292] on button "Review" at bounding box center [586, 295] width 51 height 21
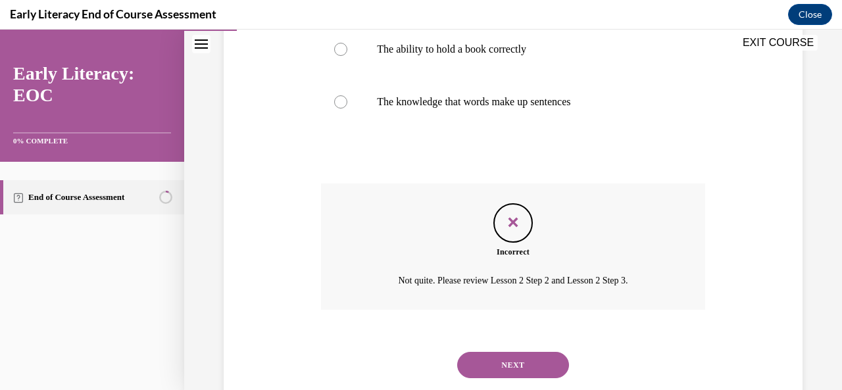
scroll to position [416, 0]
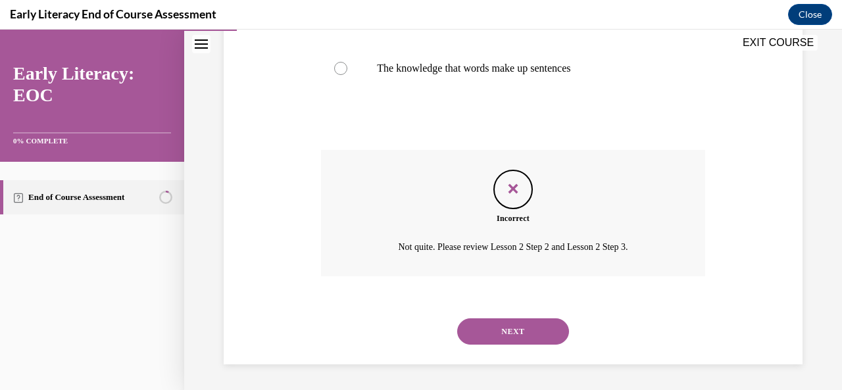
click at [518, 336] on button "NEXT" at bounding box center [513, 331] width 112 height 26
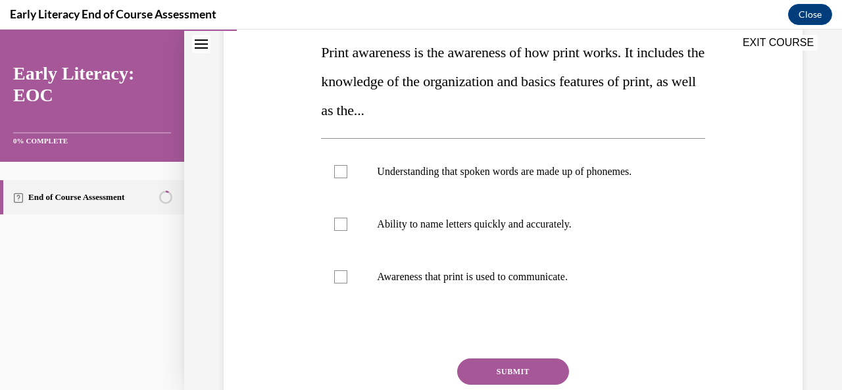
scroll to position [214, 0]
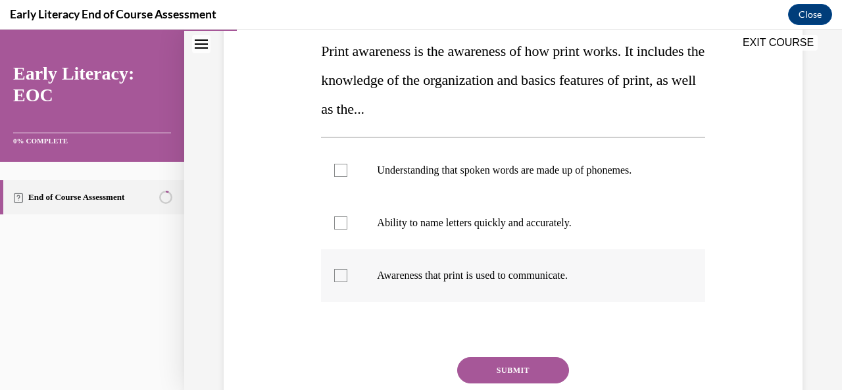
click at [557, 280] on p "Awareness that print is used to communicate." at bounding box center [524, 275] width 295 height 13
click at [544, 369] on button "SUBMIT" at bounding box center [513, 370] width 112 height 26
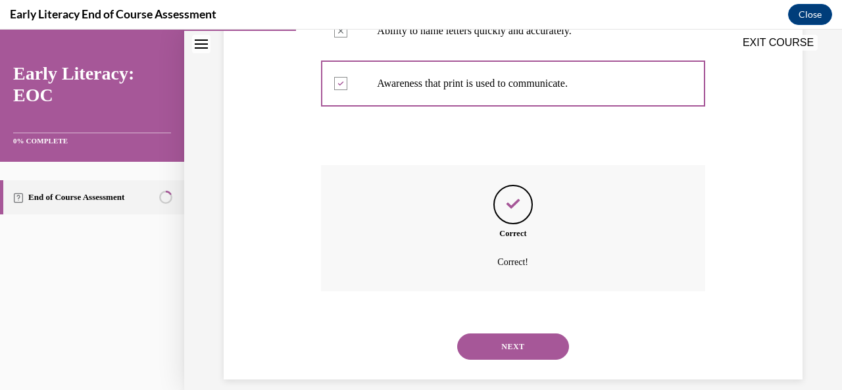
scroll to position [421, 0]
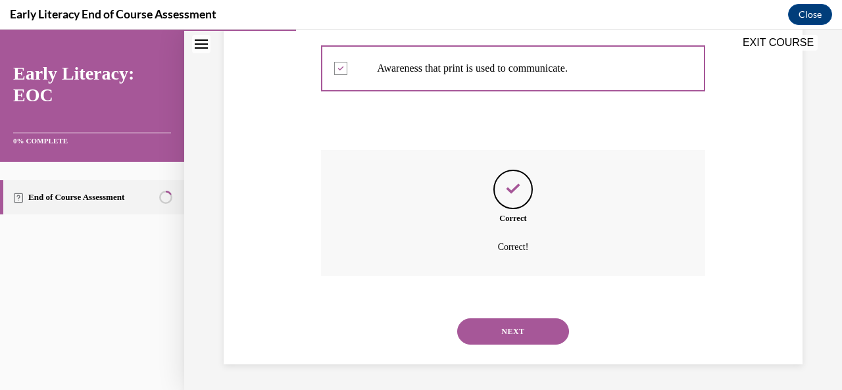
click at [523, 336] on button "NEXT" at bounding box center [513, 331] width 112 height 26
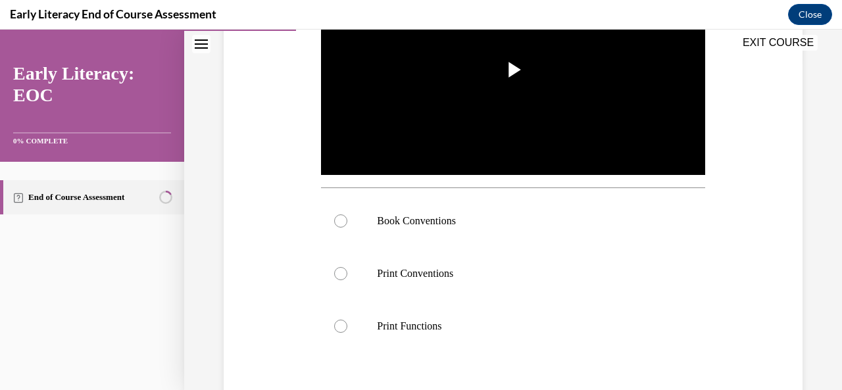
scroll to position [413, 0]
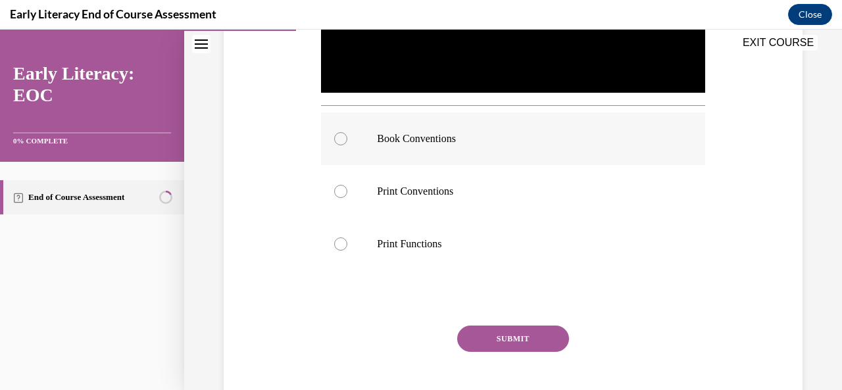
click at [338, 138] on div at bounding box center [340, 138] width 13 height 13
click at [529, 334] on button "SUBMIT" at bounding box center [513, 339] width 112 height 26
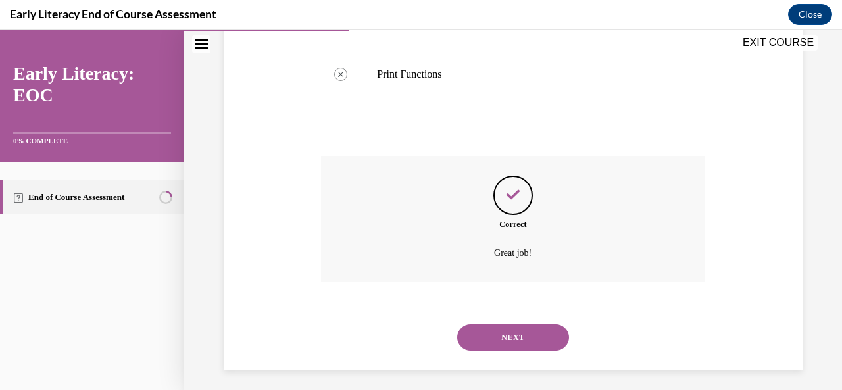
scroll to position [585, 0]
click at [525, 329] on button "NEXT" at bounding box center [513, 335] width 112 height 26
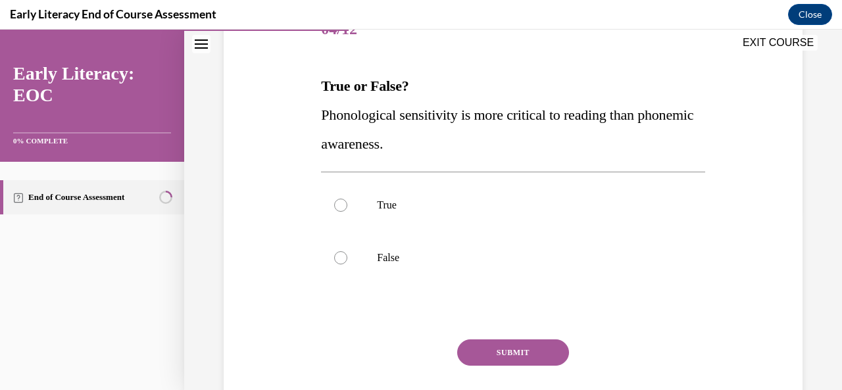
scroll to position [180, 0]
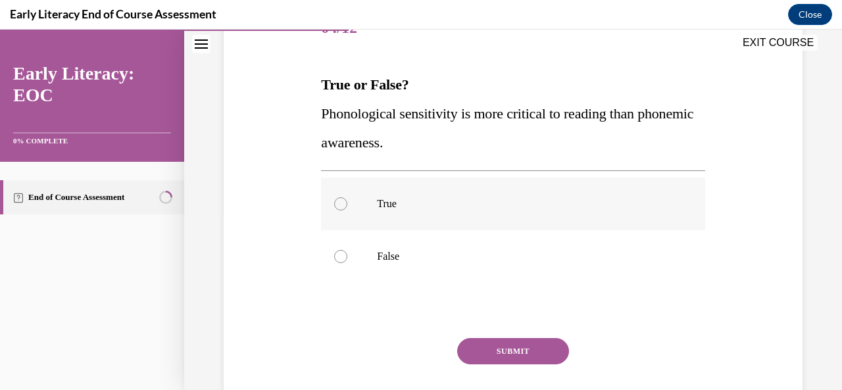
click at [336, 208] on div at bounding box center [340, 203] width 13 height 13
click at [536, 351] on button "SUBMIT" at bounding box center [513, 351] width 112 height 26
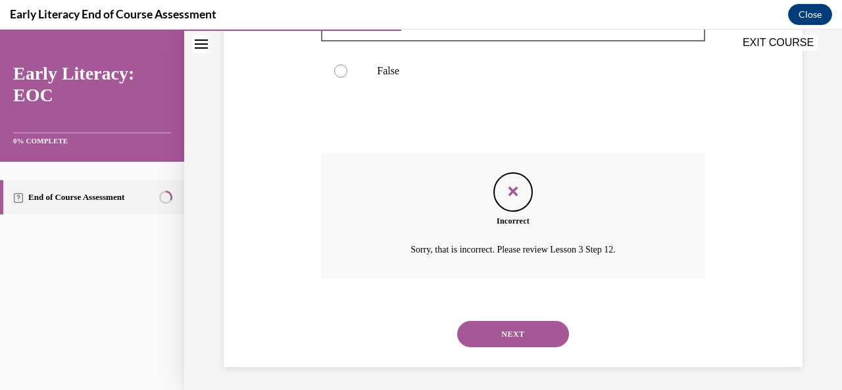
scroll to position [369, 0]
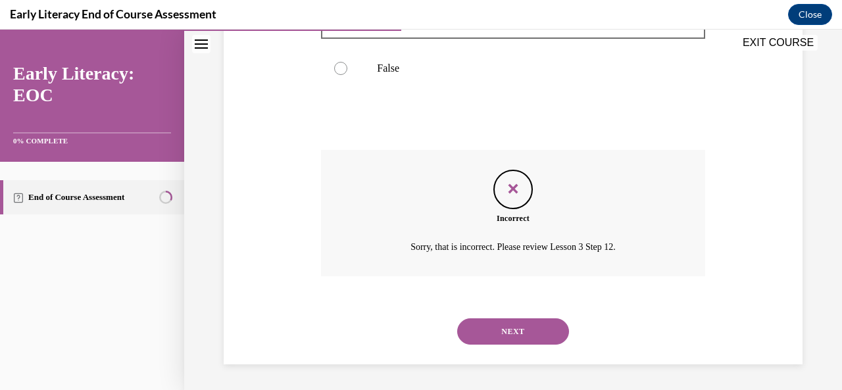
click at [530, 336] on button "NEXT" at bounding box center [513, 331] width 112 height 26
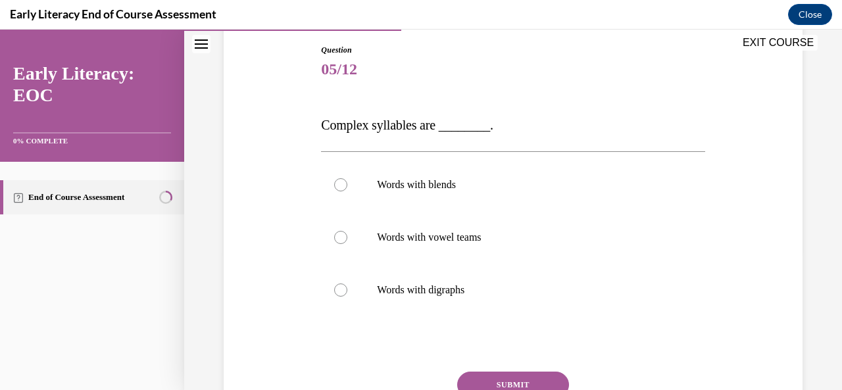
scroll to position [138, 0]
click at [434, 194] on div at bounding box center [513, 185] width 384 height 53
click at [540, 387] on button "SUBMIT" at bounding box center [513, 385] width 112 height 26
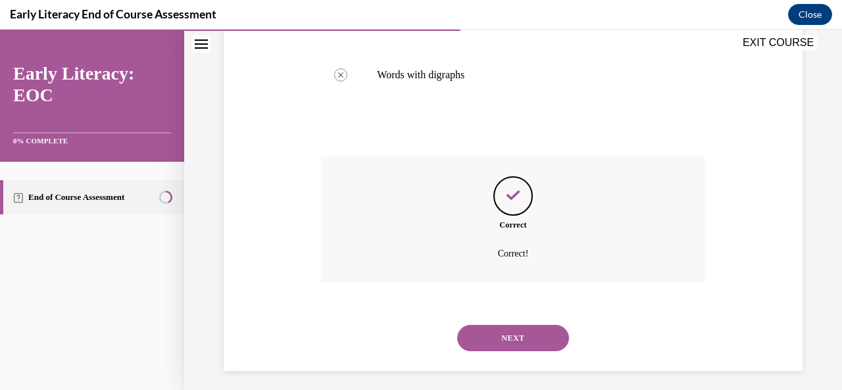
scroll to position [361, 0]
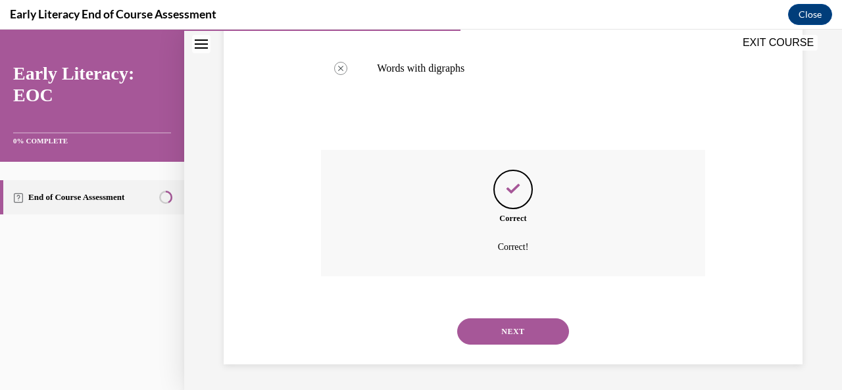
click at [532, 330] on button "NEXT" at bounding box center [513, 331] width 112 height 26
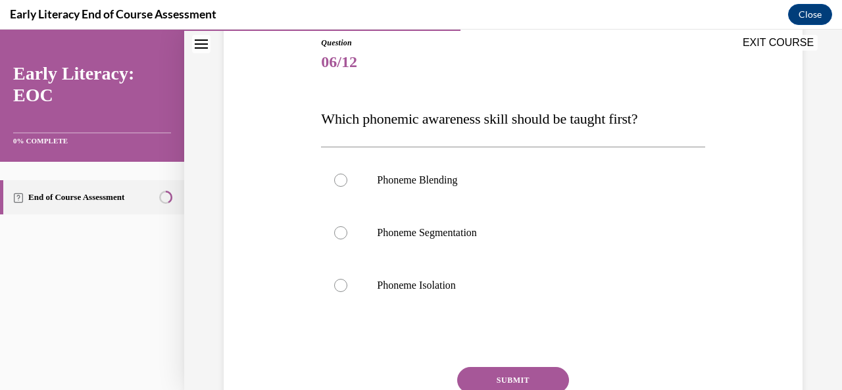
scroll to position [146, 0]
click at [334, 292] on div at bounding box center [513, 285] width 384 height 53
click at [550, 375] on button "SUBMIT" at bounding box center [513, 380] width 112 height 26
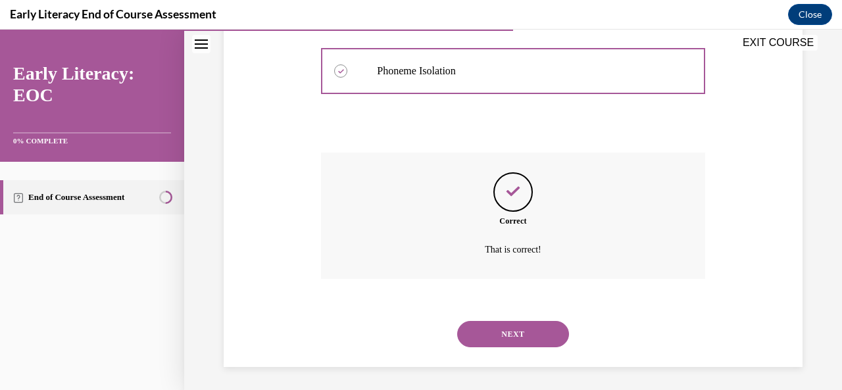
scroll to position [363, 0]
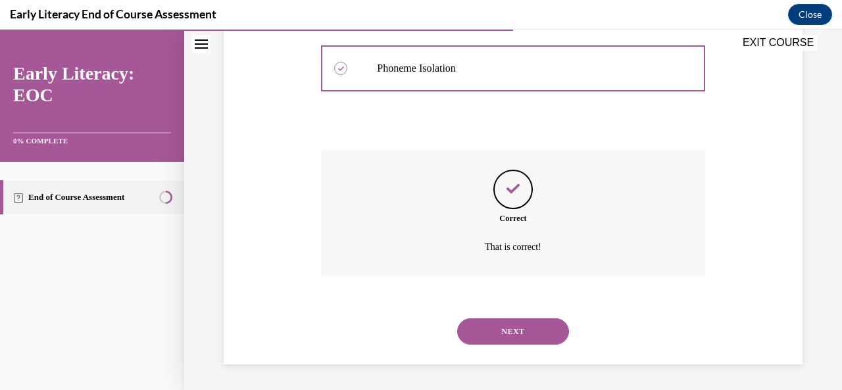
click at [537, 332] on button "NEXT" at bounding box center [513, 331] width 112 height 26
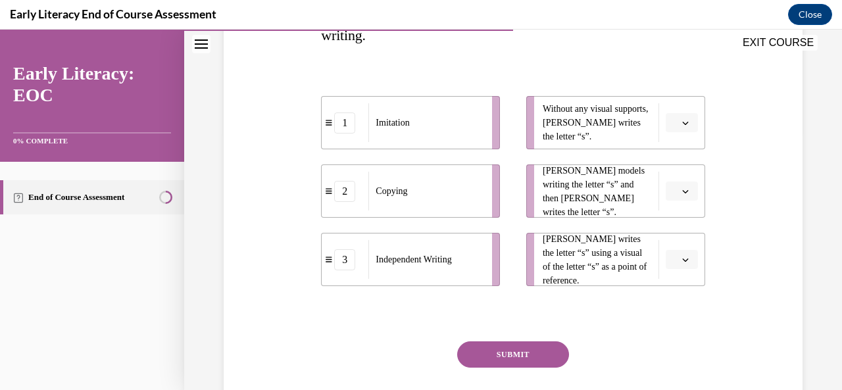
scroll to position [259, 0]
click at [681, 125] on span "button" at bounding box center [685, 122] width 9 height 9
click at [671, 230] on span "3" at bounding box center [668, 229] width 5 height 11
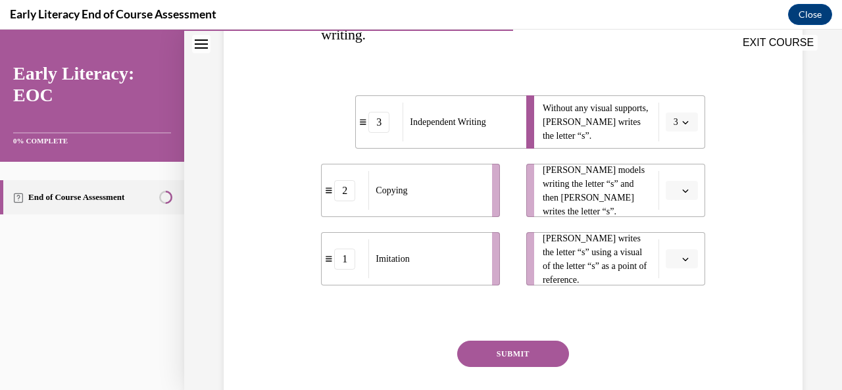
click at [682, 188] on icon "button" at bounding box center [685, 191] width 7 height 7
click at [669, 247] on span "1" at bounding box center [668, 245] width 5 height 11
click at [682, 259] on icon "button" at bounding box center [685, 259] width 7 height 7
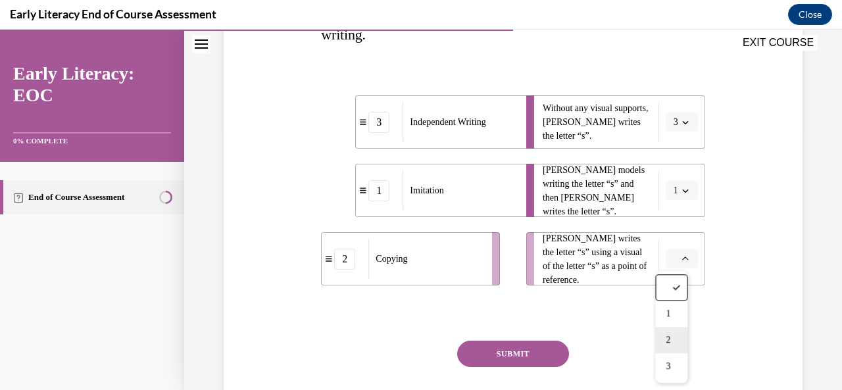
click at [669, 340] on span "2" at bounding box center [668, 340] width 5 height 11
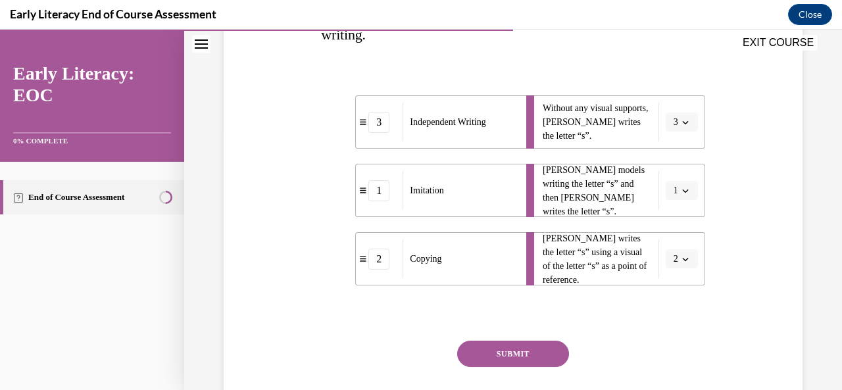
click at [528, 351] on button "SUBMIT" at bounding box center [513, 354] width 112 height 26
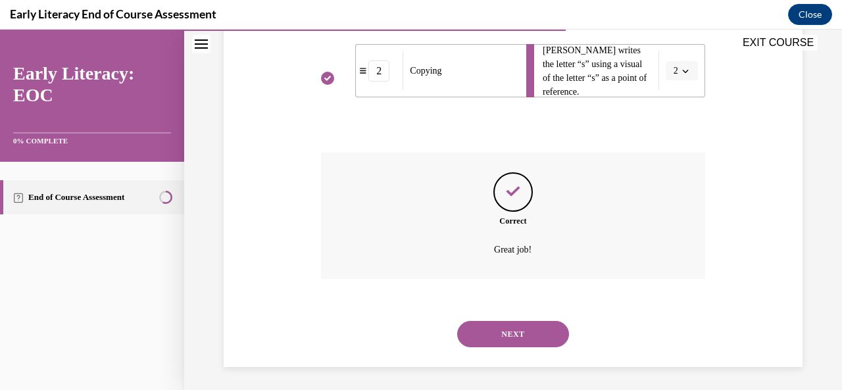
scroll to position [450, 0]
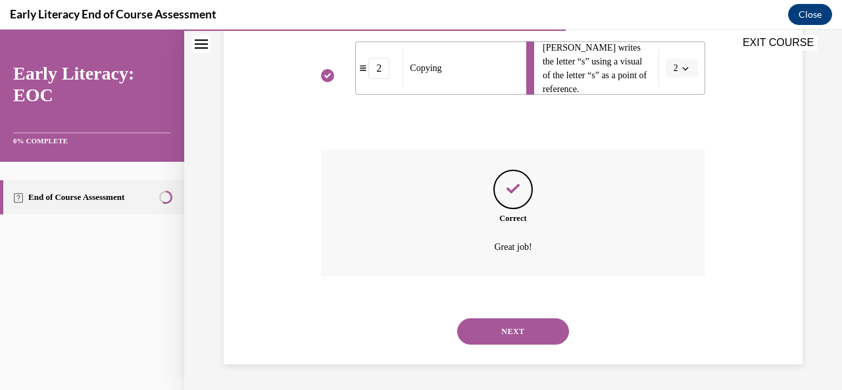
click at [529, 334] on button "NEXT" at bounding box center [513, 331] width 112 height 26
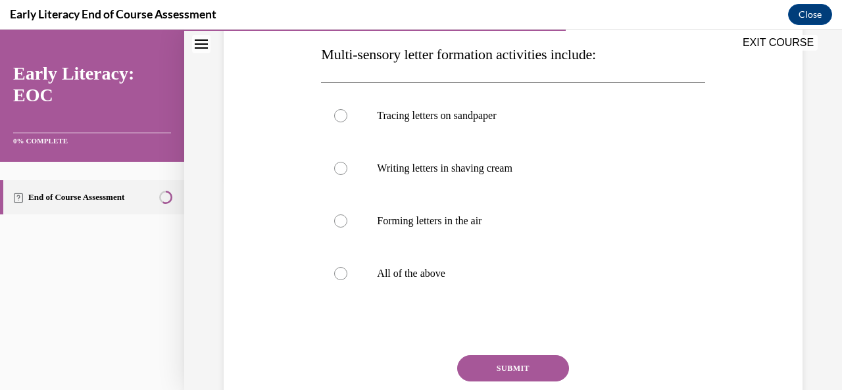
scroll to position [211, 0]
click at [340, 280] on div at bounding box center [513, 273] width 384 height 53
click at [536, 367] on button "SUBMIT" at bounding box center [513, 368] width 112 height 26
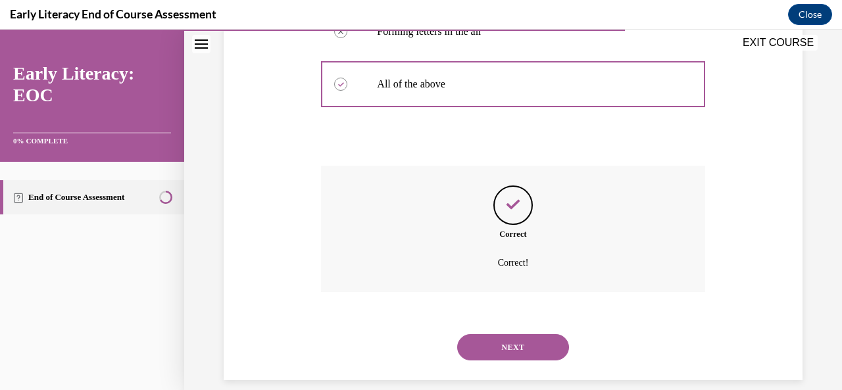
scroll to position [416, 0]
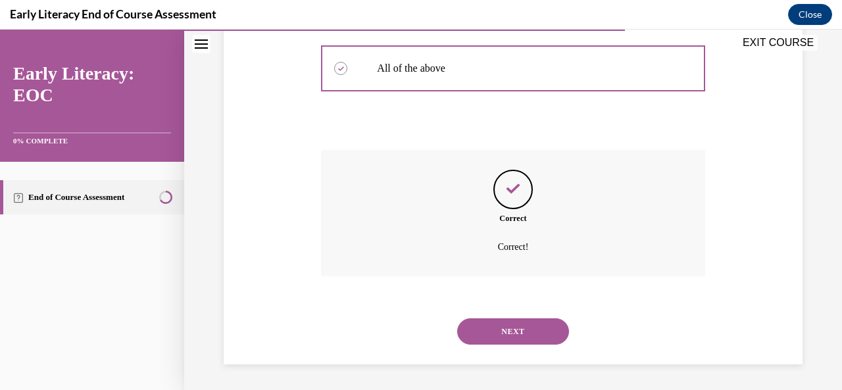
click at [530, 332] on button "NEXT" at bounding box center [513, 331] width 112 height 26
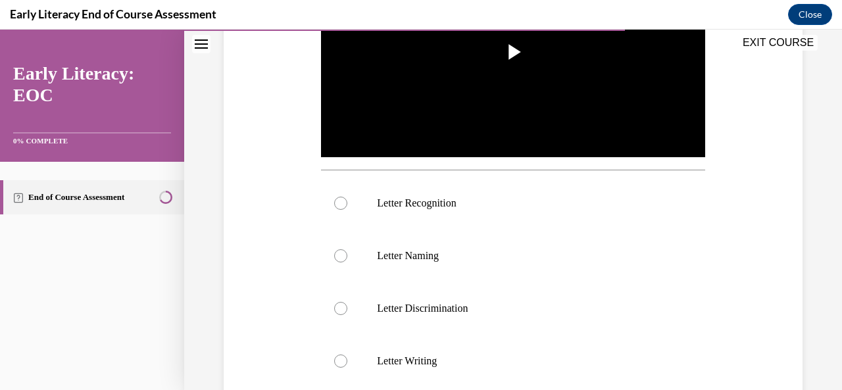
scroll to position [349, 0]
click at [330, 199] on div at bounding box center [513, 203] width 384 height 53
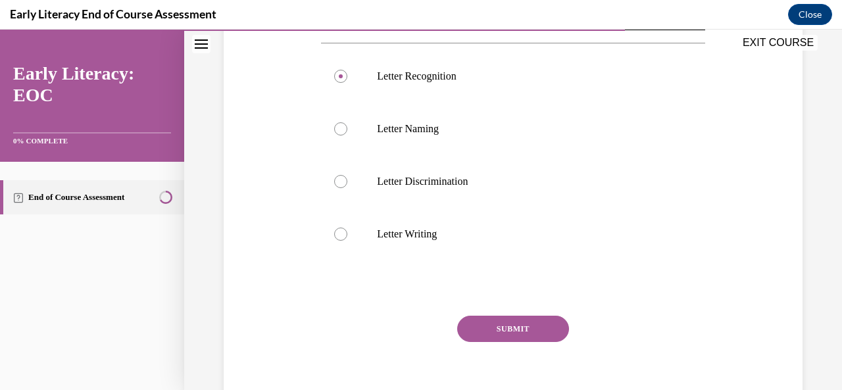
click at [534, 326] on button "SUBMIT" at bounding box center [513, 329] width 112 height 26
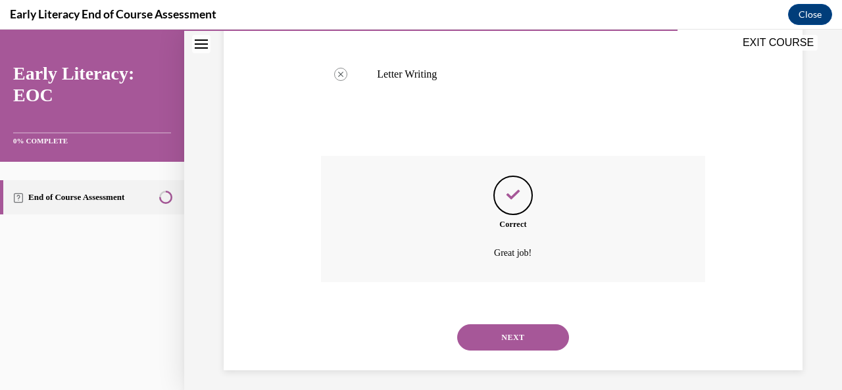
scroll to position [638, 0]
click at [530, 334] on button "NEXT" at bounding box center [513, 335] width 112 height 26
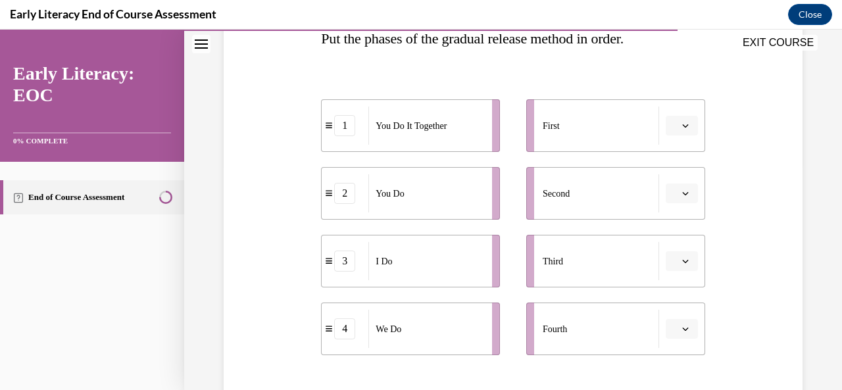
scroll to position [227, 0]
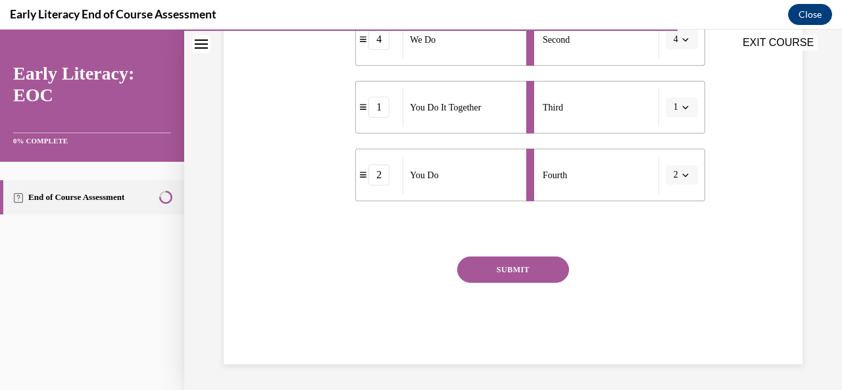
click at [528, 279] on button "SUBMIT" at bounding box center [513, 270] width 112 height 26
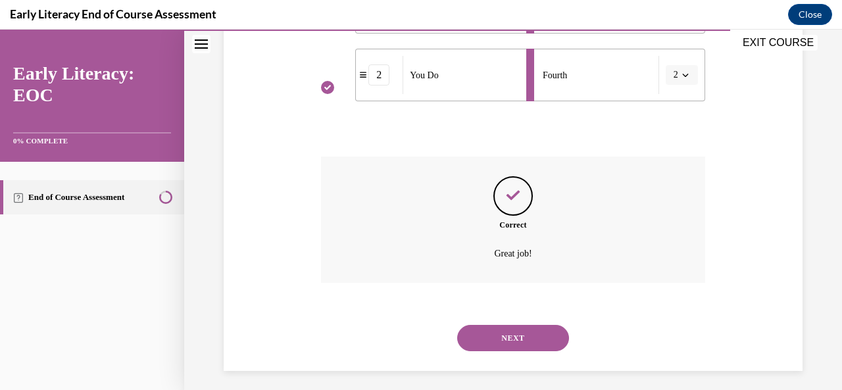
scroll to position [487, 0]
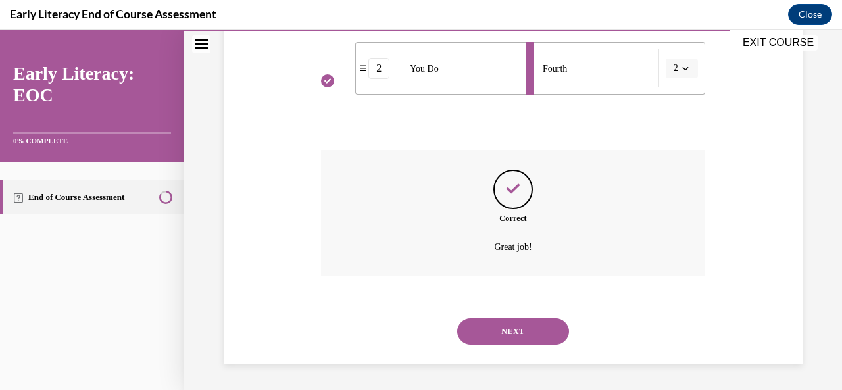
click at [535, 336] on button "NEXT" at bounding box center [513, 331] width 112 height 26
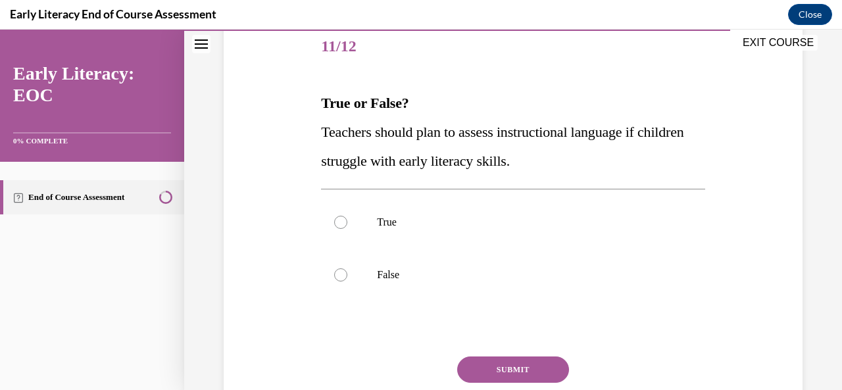
scroll to position [162, 0]
click at [378, 223] on p "True" at bounding box center [524, 222] width 295 height 13
click at [529, 375] on button "SUBMIT" at bounding box center [513, 370] width 112 height 26
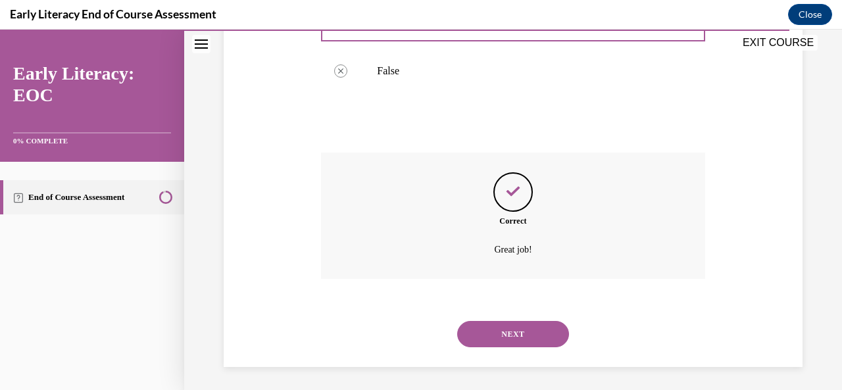
scroll to position [369, 0]
click at [532, 336] on button "NEXT" at bounding box center [513, 331] width 112 height 26
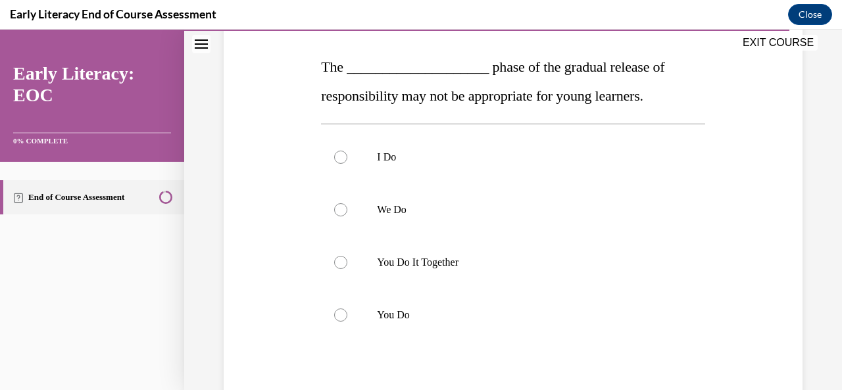
scroll to position [199, 0]
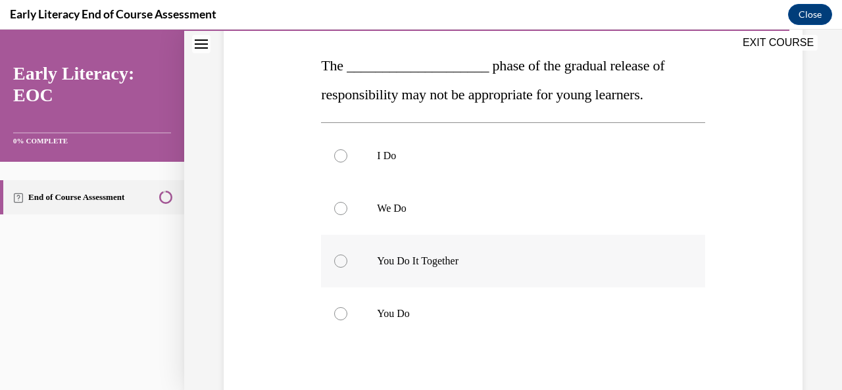
click at [430, 265] on p "You Do It Together" at bounding box center [524, 261] width 295 height 13
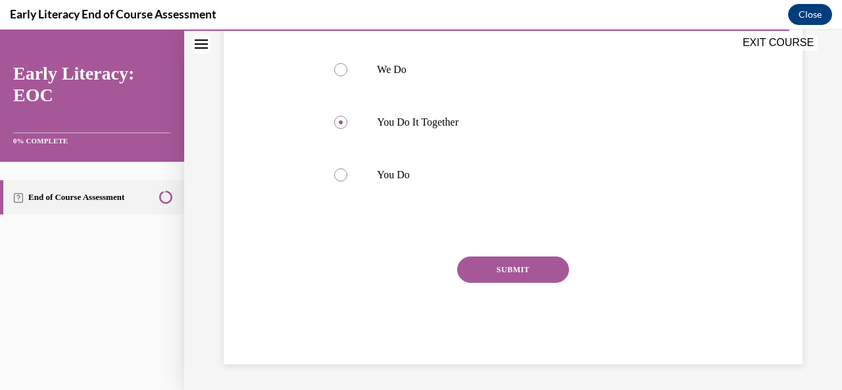
click at [525, 282] on button "SUBMIT" at bounding box center [513, 270] width 112 height 26
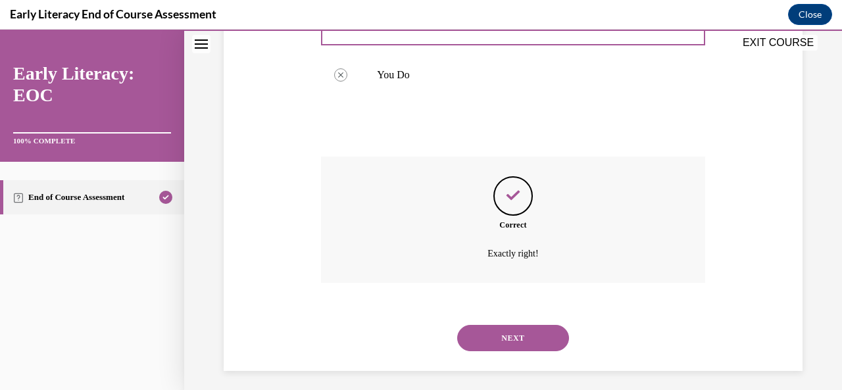
scroll to position [445, 0]
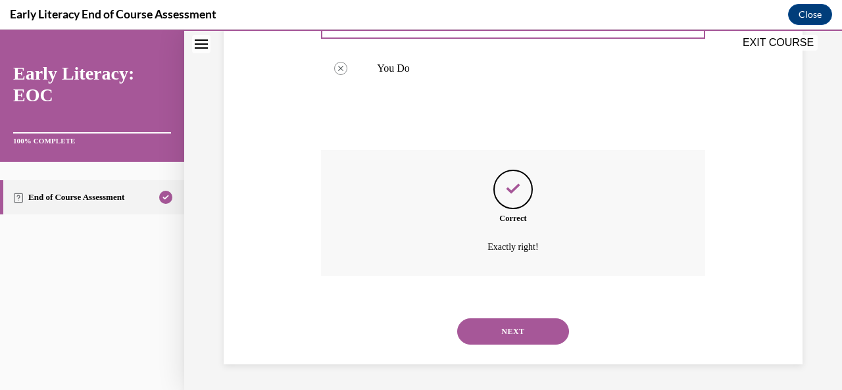
click at [527, 333] on button "NEXT" at bounding box center [513, 331] width 112 height 26
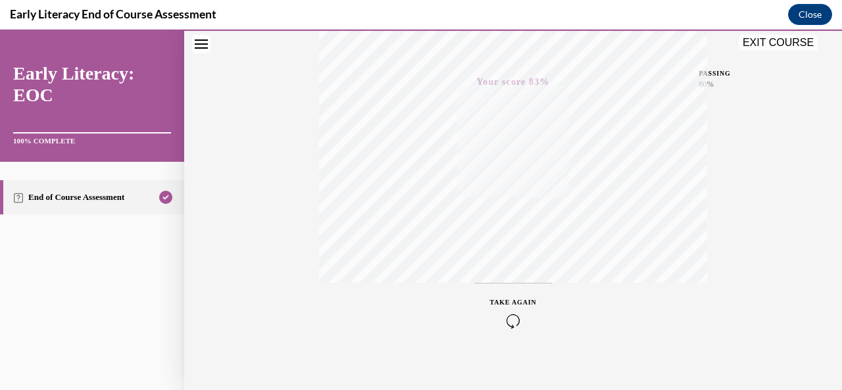
scroll to position [313, 0]
click at [810, 18] on button "Close" at bounding box center [810, 14] width 44 height 21
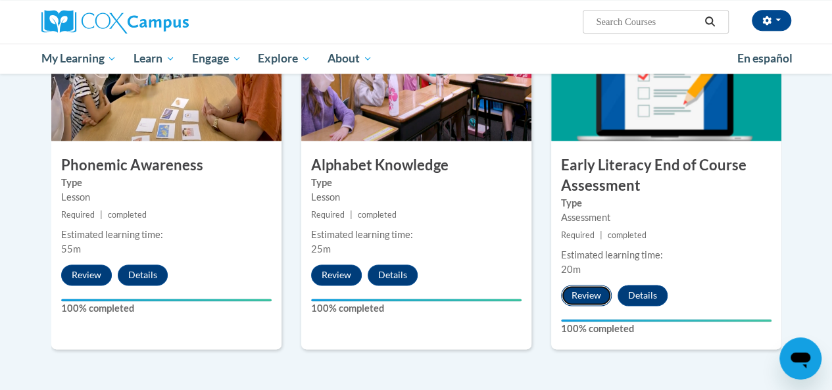
click at [584, 291] on button "Review" at bounding box center [586, 295] width 51 height 21
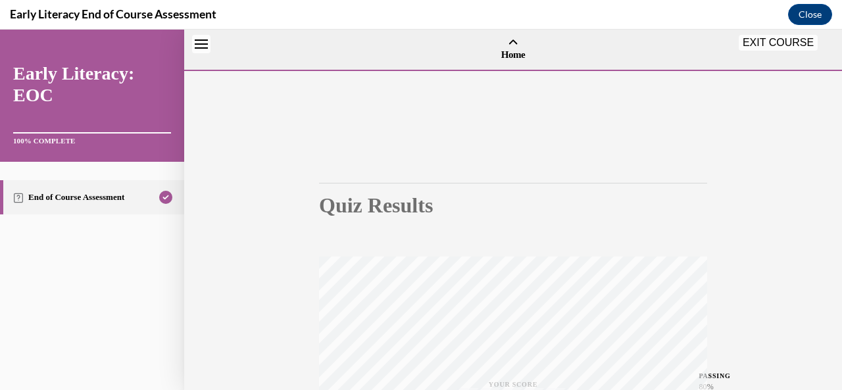
scroll to position [41, 0]
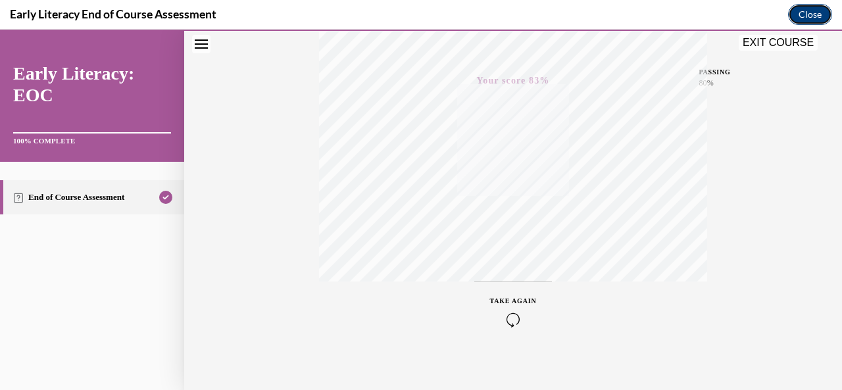
click at [802, 16] on button "Close" at bounding box center [810, 14] width 44 height 21
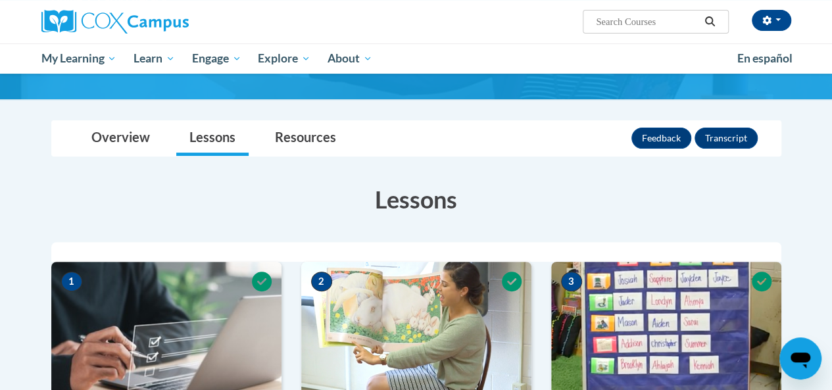
scroll to position [0, 0]
